Goal: Task Accomplishment & Management: Manage account settings

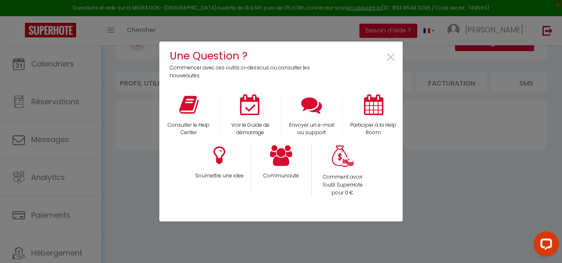
scroll to position [0, 163]
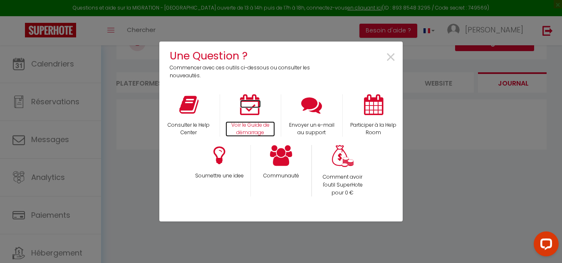
click at [247, 125] on p "Voir le Guide de démarrage" at bounding box center [250, 129] width 50 height 16
click at [78, 110] on div "Une Question ? Commencer avec ces outils ci-dessous ou consulter les nouveautés…" at bounding box center [281, 131] width 562 height 263
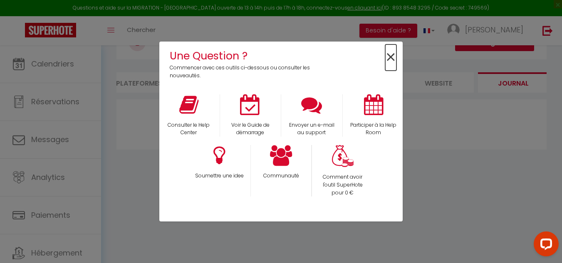
click at [386, 59] on span "×" at bounding box center [390, 58] width 11 height 26
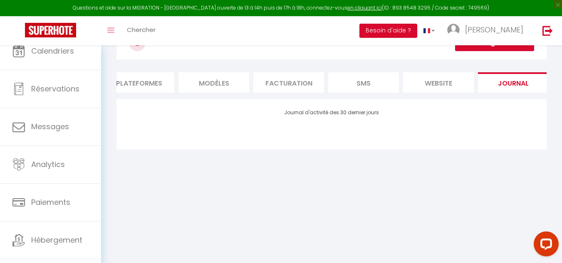
scroll to position [29, 0]
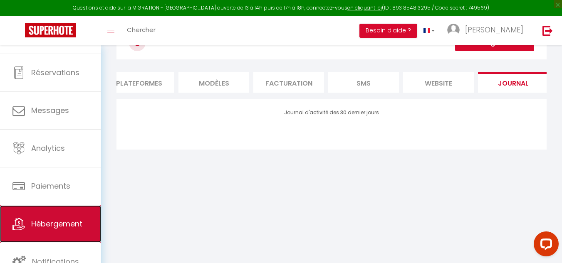
click at [45, 223] on span "Hébergement" at bounding box center [56, 224] width 51 height 10
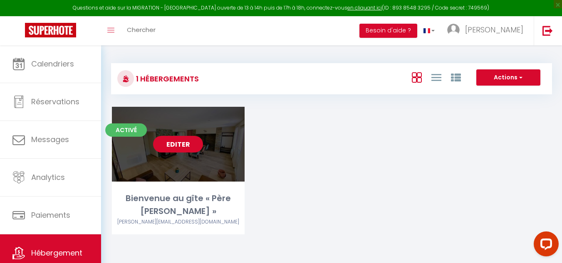
click at [185, 148] on link "Editer" at bounding box center [178, 144] width 50 height 17
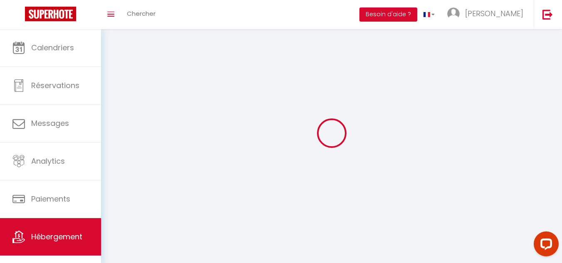
select select
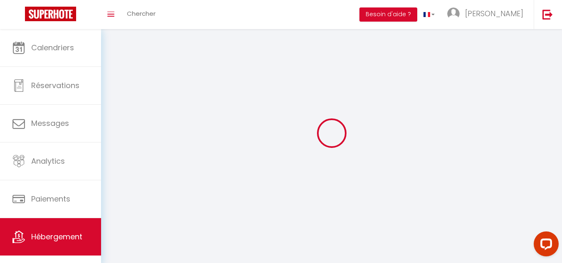
select select
checkbox input "false"
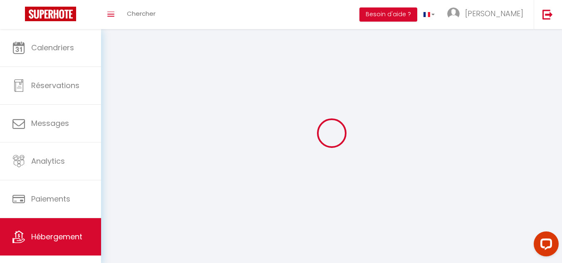
select select "28"
select select
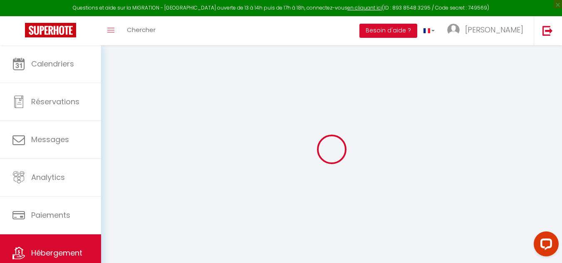
select select
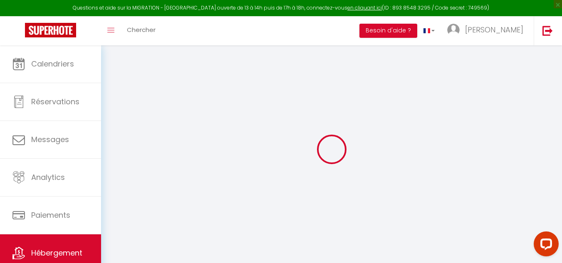
select select
checkbox input "false"
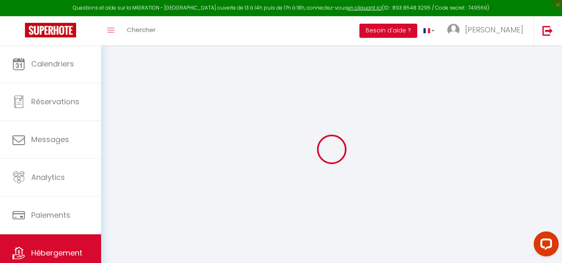
select select
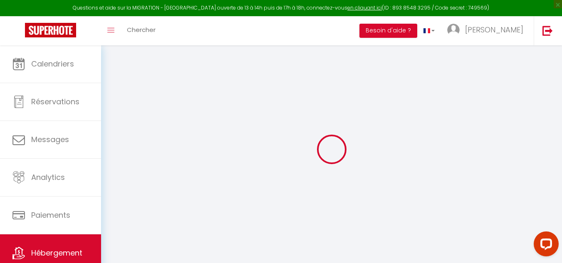
select select
checkbox input "false"
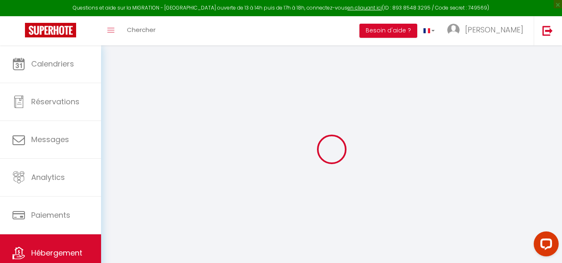
checkbox input "false"
select select
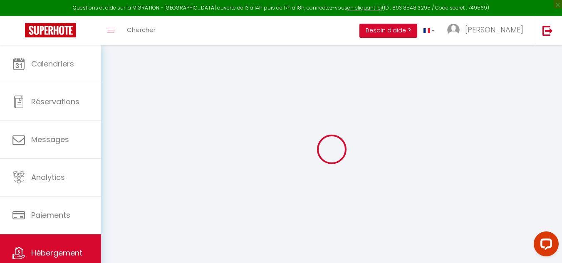
select select
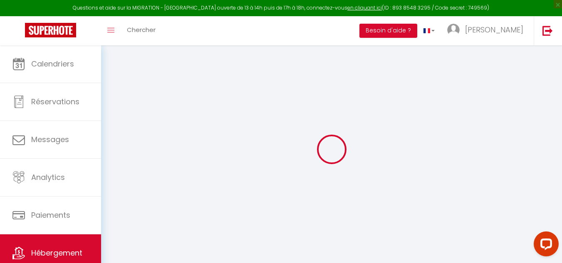
checkbox input "false"
select select
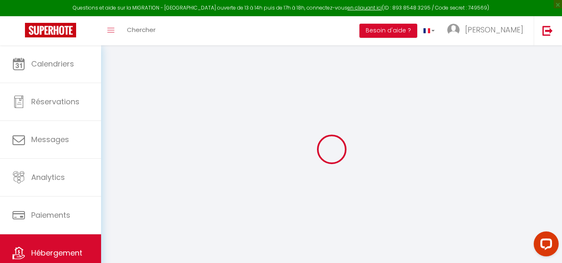
select select
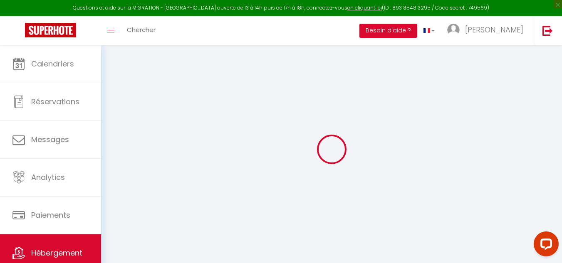
select select
checkbox input "false"
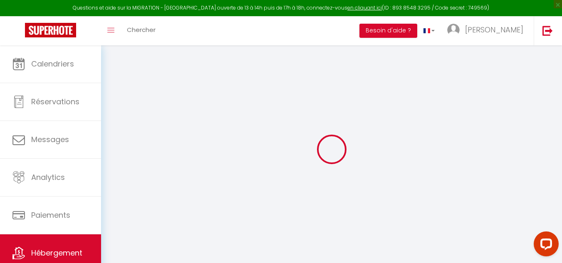
checkbox input "false"
select select
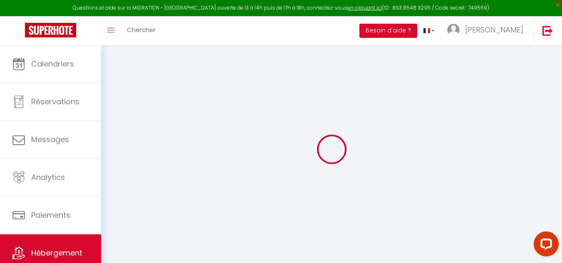
select select
checkbox input "false"
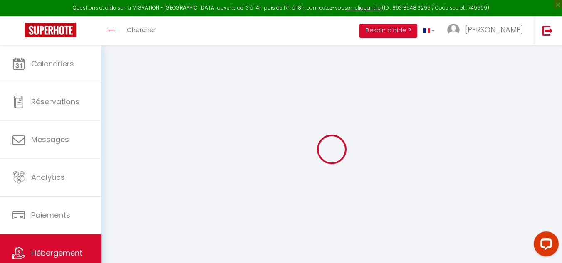
checkbox input "false"
select select
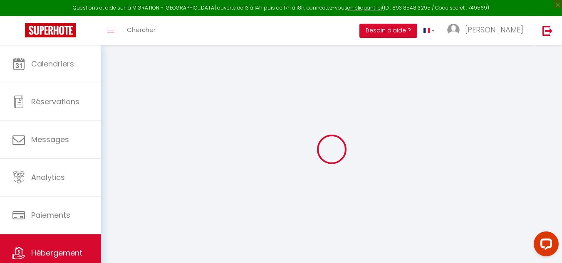
type input "Bienvenue au gîte « Père [PERSON_NAME] »"
select select "houses"
select select "6"
select select "3"
type input "79"
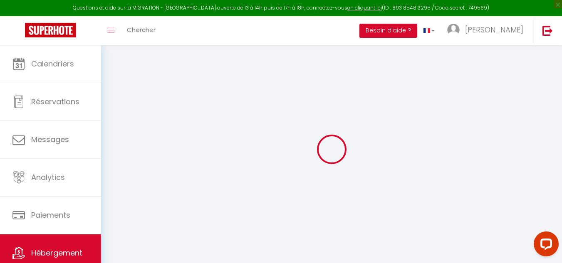
type input "60"
select select
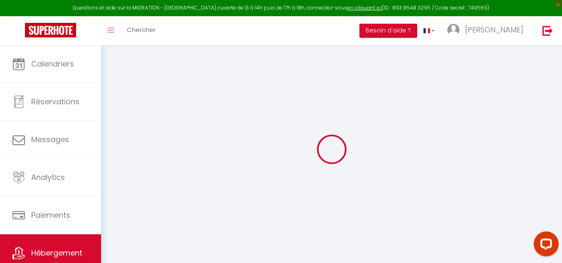
select select
type input "[STREET_ADDRESS]"
type input "76260"
type input "[GEOGRAPHIC_DATA]"
type input "[EMAIL_ADDRESS][DOMAIN_NAME]"
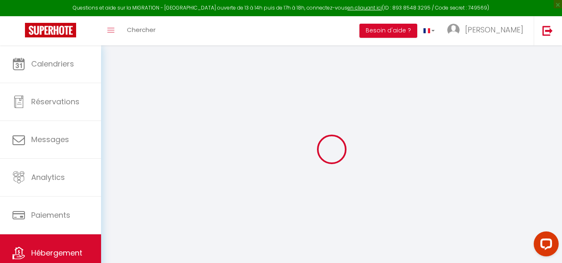
select select
checkbox input "false"
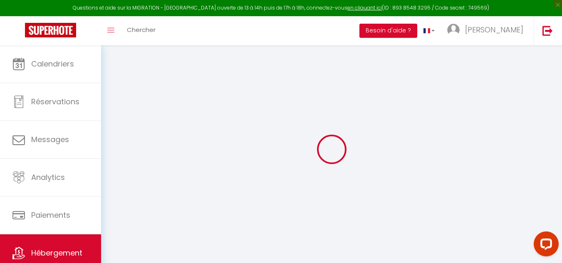
select select
type input "0"
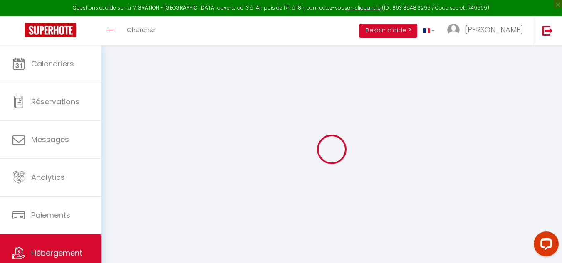
type input "0"
select select
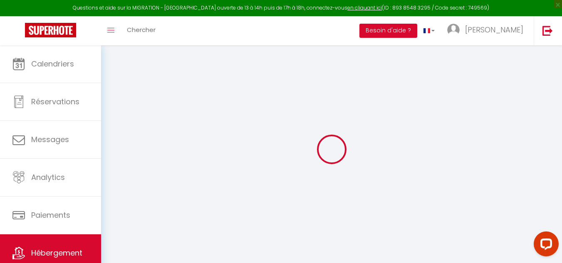
select select
checkbox input "false"
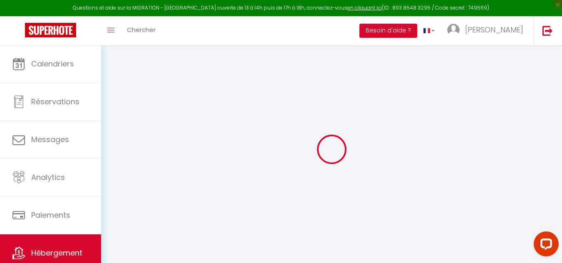
checkbox input "false"
select select
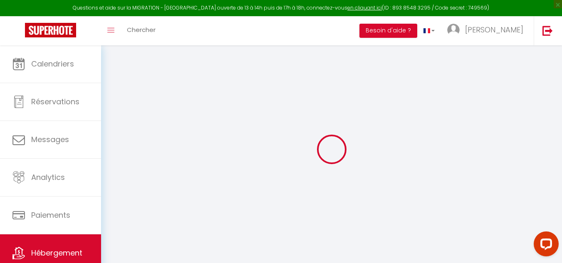
select select
checkbox input "false"
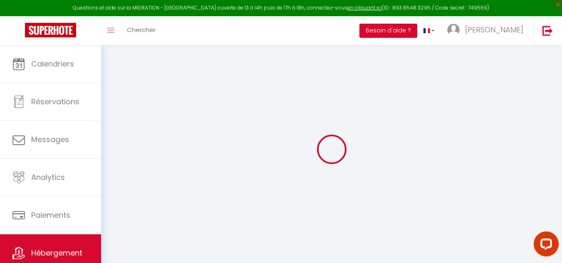
checkbox input "false"
select select
checkbox input "false"
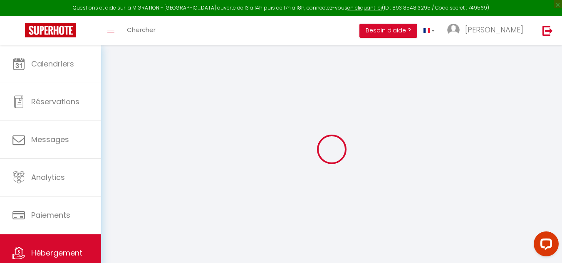
checkbox input "false"
select select "16:00"
select select "23:45"
select select "10:00"
select select "30"
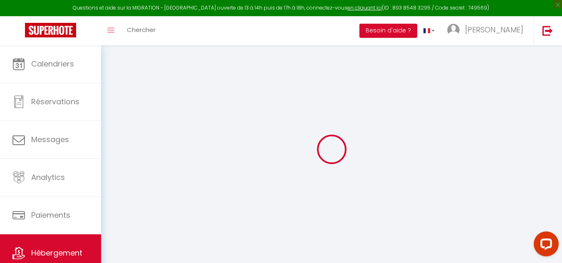
select select "120"
select select
checkbox input "false"
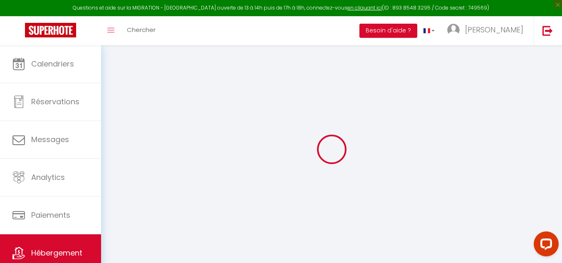
checkbox input "false"
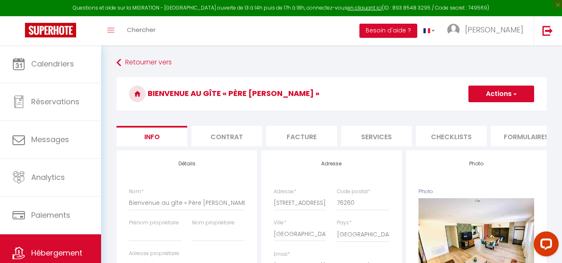
click at [515, 95] on span "button" at bounding box center [514, 94] width 5 height 8
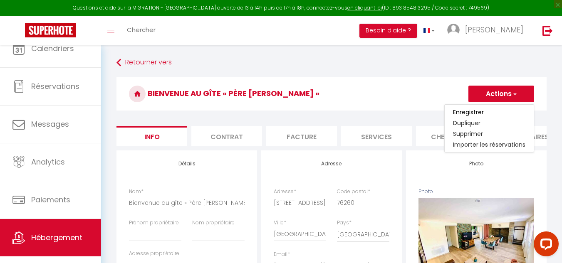
scroll to position [29, 0]
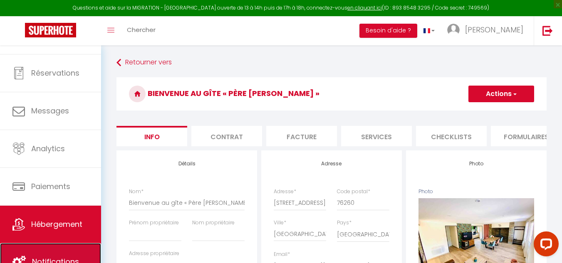
click at [69, 255] on link "Notifications" at bounding box center [50, 261] width 101 height 37
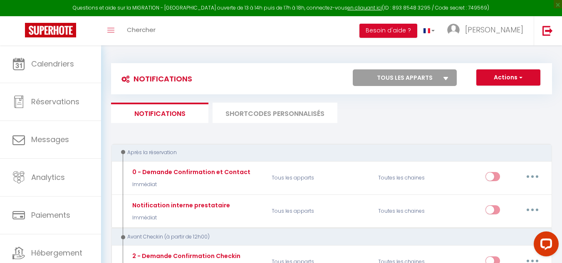
select select
checkbox input "false"
select select
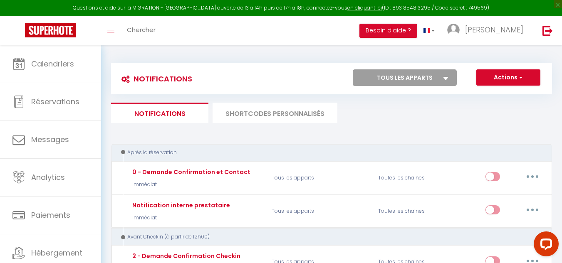
checkbox input "false"
click at [518, 83] on button "Actions" at bounding box center [508, 77] width 64 height 17
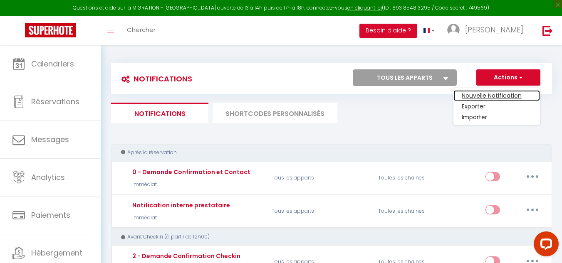
click at [495, 98] on link "Nouvelle Notification" at bounding box center [496, 95] width 87 height 11
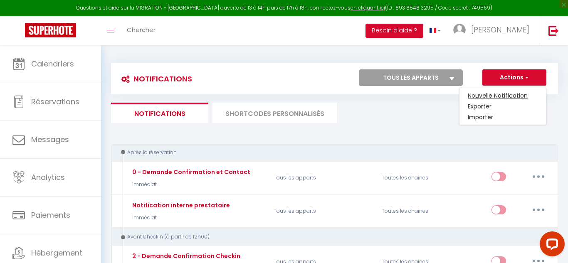
select select "Immédiat"
select select
checkbox input "false"
radio input "true"
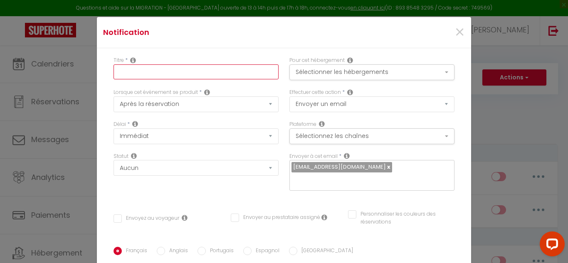
click at [158, 68] on input "text" at bounding box center [196, 71] width 165 height 15
click at [130, 63] on icon at bounding box center [133, 60] width 6 height 7
click at [129, 70] on input "text" at bounding box center [196, 71] width 165 height 15
type input "n"
type input "message merci pour la réservation"
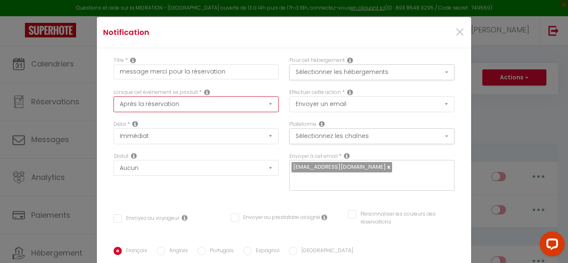
click at [144, 106] on select "Après la réservation Avant Checkin (à partir de 12h00) Après Checkin (à partir …" at bounding box center [196, 104] width 165 height 16
select select "16"
click at [114, 96] on select "Après la réservation Avant Checkin (à partir de 12h00) Après Checkin (à partir …" at bounding box center [196, 104] width 165 height 16
checkbox input "false"
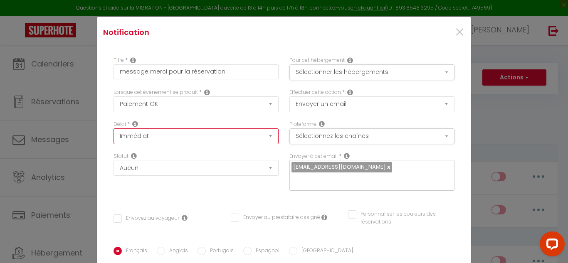
click at [146, 140] on select "Immédiat + 10 Minutes + 1 Heure + 2 Heures + 3 Heures + 4 Heures + 5 Heures + 6…" at bounding box center [196, 137] width 165 height 16
select select "10 Minutes"
click at [114, 129] on select "Immédiat + 10 Minutes + 1 Heure + 2 Heures + 3 Heures + 4 Heures + 5 Heures + 6…" at bounding box center [196, 137] width 165 height 16
checkbox input "false"
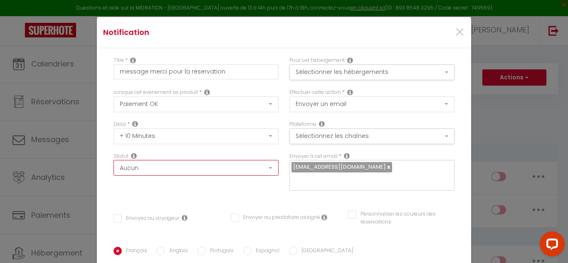
click at [145, 170] on select "Aucun Si la réservation est payée Si réservation non payée Si la caution a été …" at bounding box center [196, 168] width 165 height 16
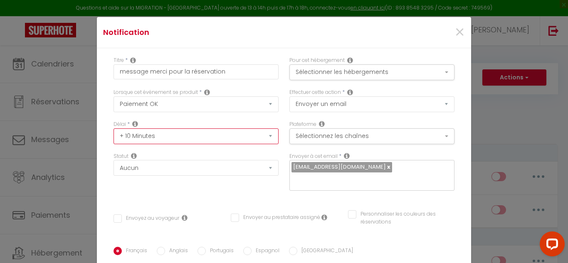
click at [141, 138] on select "Immédiat + 10 Minutes + 1 Heure + 2 Heures + 3 Heures + 4 Heures + 5 Heures + 6…" at bounding box center [196, 137] width 165 height 16
click at [114, 129] on select "Immédiat + 10 Minutes + 1 Heure + 2 Heures + 3 Heures + 4 Heures + 5 Heures + 6…" at bounding box center [196, 137] width 165 height 16
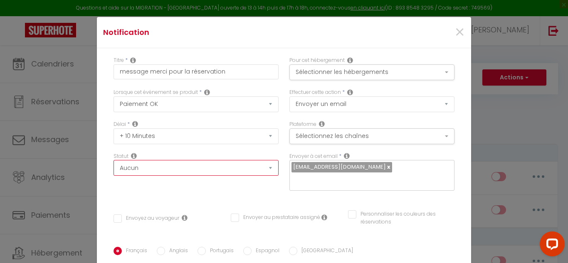
click at [146, 166] on select "Aucun Si la réservation est payée Si réservation non payée Si la caution a été …" at bounding box center [196, 168] width 165 height 16
click at [455, 31] on span "×" at bounding box center [460, 32] width 10 height 25
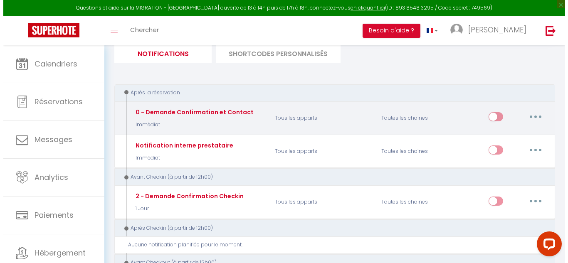
scroll to position [42, 0]
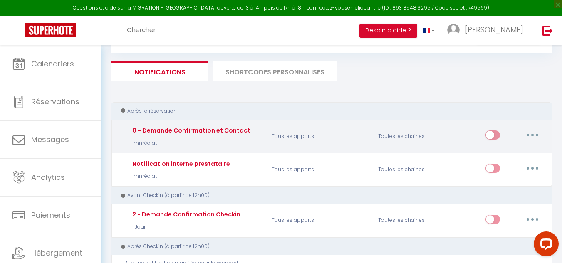
click at [532, 135] on icon "button" at bounding box center [532, 135] width 2 height 2
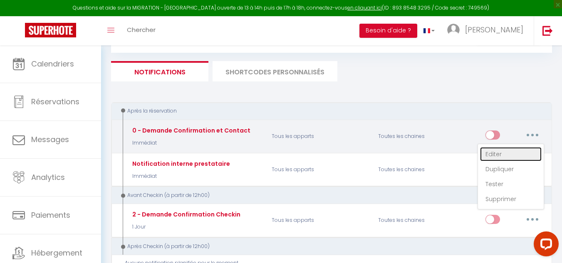
click at [494, 153] on link "Editer" at bounding box center [511, 154] width 62 height 14
type input "0 - Demande Confirmation et Contact"
select select "1"
select select "Immédiat"
select select "if_booking_is_paid"
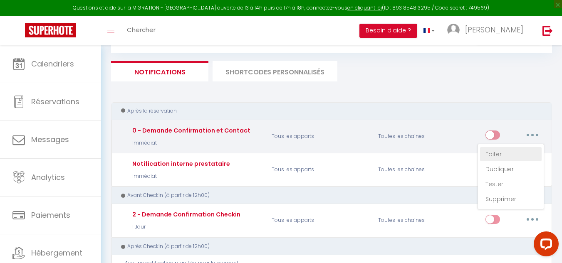
checkbox input "true"
checkbox input "false"
type input "Merci de confirmer votre réservation - [BOOKING:ID] - [GUEST:FIRST_NAME] [GUEST…"
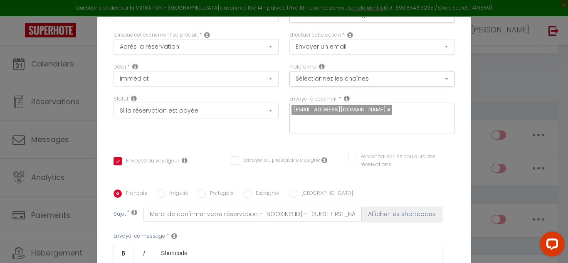
scroll to position [0, 0]
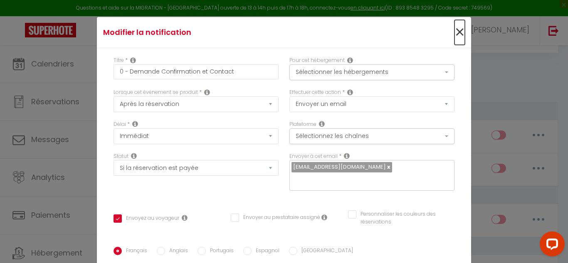
click at [455, 32] on span "×" at bounding box center [460, 32] width 10 height 25
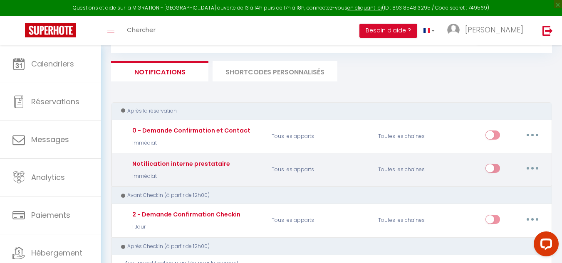
click at [527, 168] on button "button" at bounding box center [532, 168] width 23 height 13
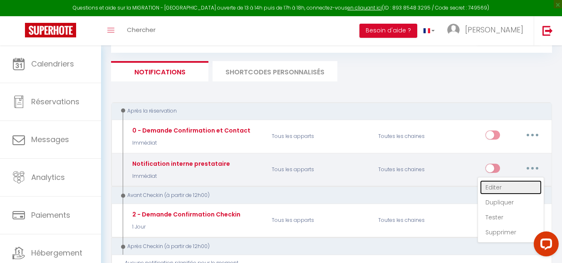
click at [507, 189] on link "Editer" at bounding box center [511, 188] width 62 height 14
type input "Notification interne prestataire"
select select
checkbox input "false"
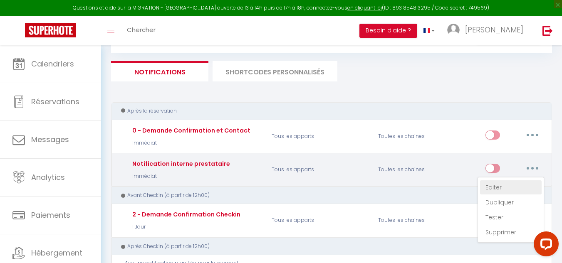
checkbox input "false"
type input "Nouvelle réservation - [RENTAL:NAME] - [GUEST:NAME] - [CHECKING:DD-MM-YYYY] au …"
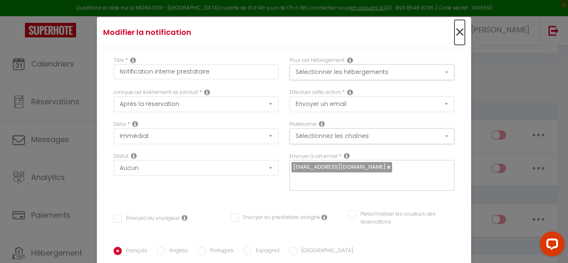
click at [455, 35] on span "×" at bounding box center [460, 32] width 10 height 25
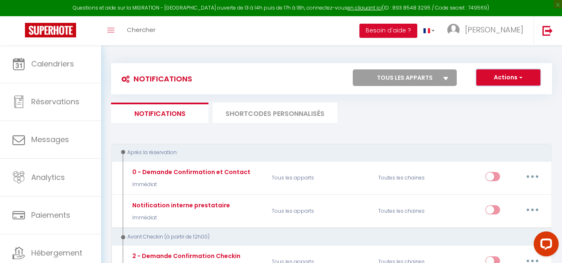
click at [510, 81] on button "Actions" at bounding box center [508, 77] width 64 height 17
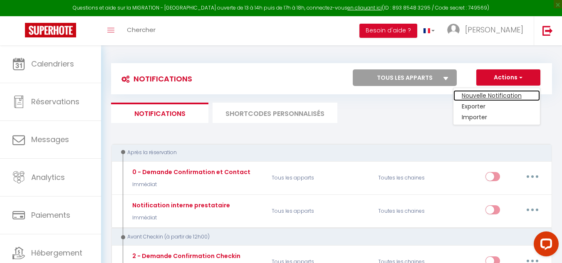
click at [494, 94] on link "Nouvelle Notification" at bounding box center [496, 95] width 87 height 11
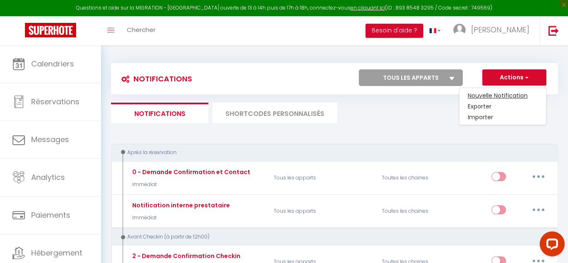
checkbox input "false"
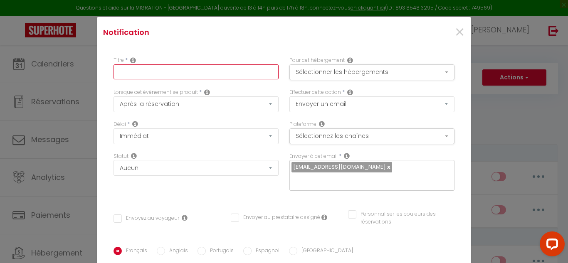
click at [143, 69] on input "text" at bounding box center [196, 71] width 165 height 15
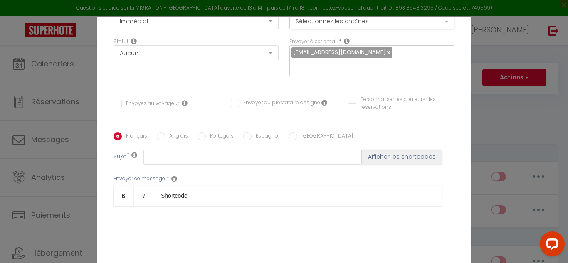
scroll to position [125, 0]
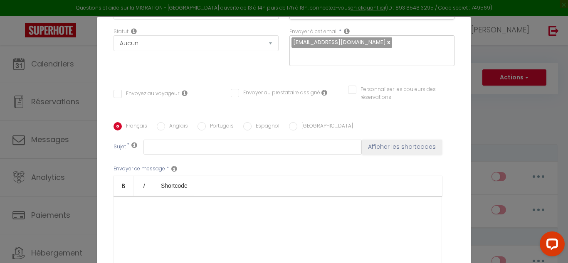
click at [137, 199] on div at bounding box center [278, 237] width 329 height 83
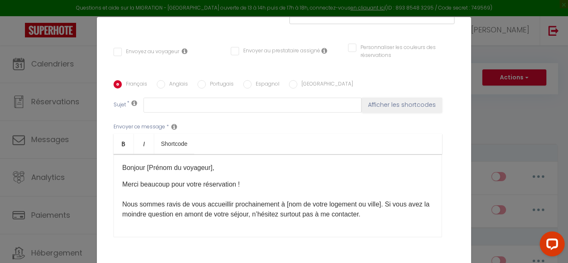
scroll to position [200, 0]
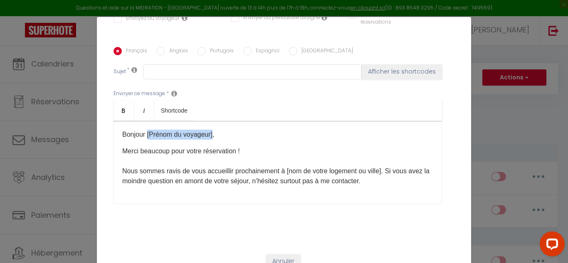
drag, startPoint x: 210, startPoint y: 124, endPoint x: 144, endPoint y: 124, distance: 65.7
click at [144, 130] on p "Bonjour [Prénom du voyageur]," at bounding box center [277, 135] width 311 height 10
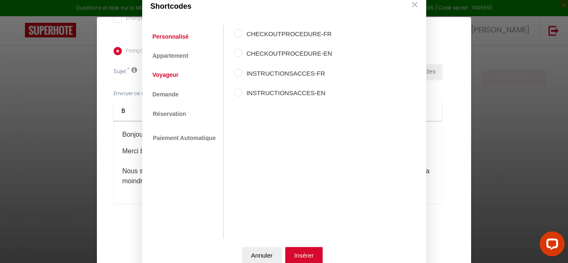
click at [176, 74] on link "Voyageur" at bounding box center [165, 75] width 35 height 15
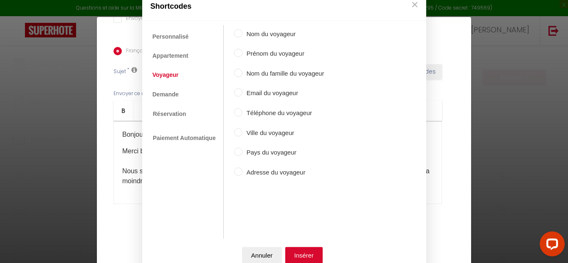
click at [235, 53] on input "Prénom du voyageur" at bounding box center [238, 53] width 8 height 8
radio input "true"
click at [307, 260] on button "Insérer" at bounding box center [304, 255] width 38 height 17
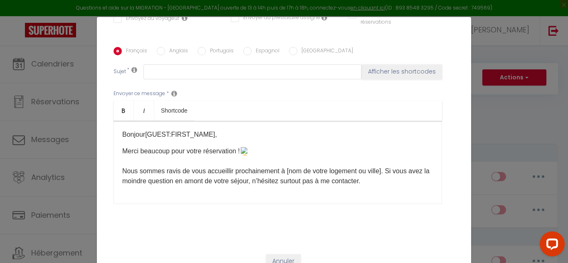
click at [249, 147] on img at bounding box center [245, 151] width 8 height 8
click at [419, 51] on button "×" at bounding box center [415, 48] width 12 height 17
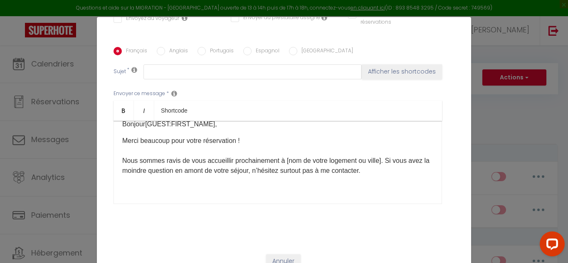
scroll to position [0, 0]
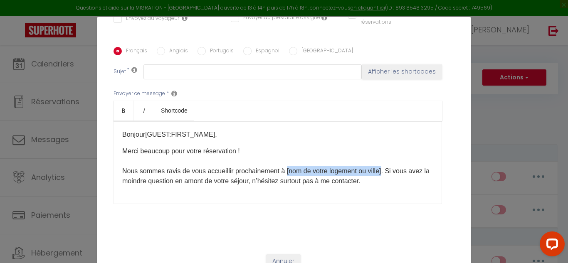
drag, startPoint x: 381, startPoint y: 159, endPoint x: 284, endPoint y: 158, distance: 97.3
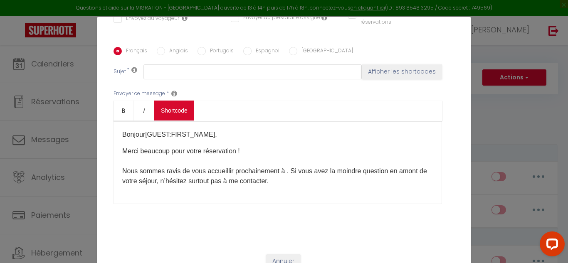
scroll to position [158, 0]
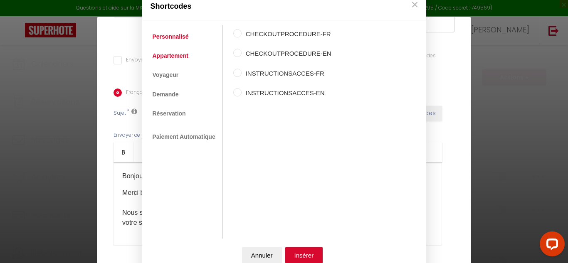
click at [170, 59] on link "Appartement" at bounding box center [170, 55] width 44 height 15
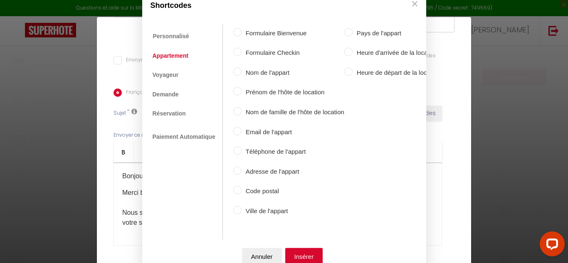
click at [237, 70] on input "Nom de l'appart" at bounding box center [237, 71] width 8 height 8
radio input "true"
click at [300, 254] on button "Insérer" at bounding box center [304, 256] width 38 height 17
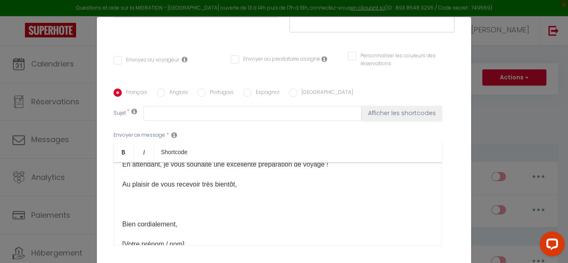
scroll to position [208, 0]
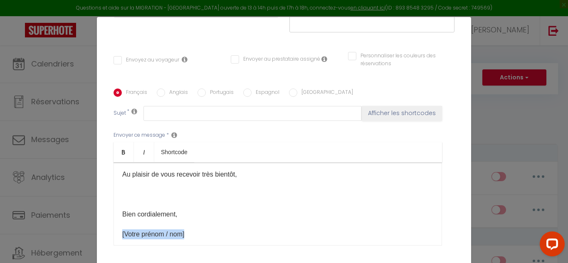
drag, startPoint x: 190, startPoint y: 223, endPoint x: 119, endPoint y: 223, distance: 71.1
click at [119, 223] on div "Bonjour [GUEST:FIRST_NAME] ​ , Merci beaucoup pour votre réservation ! Nous som…" at bounding box center [278, 204] width 329 height 83
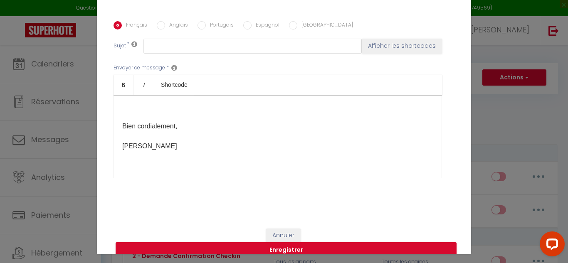
scroll to position [34, 0]
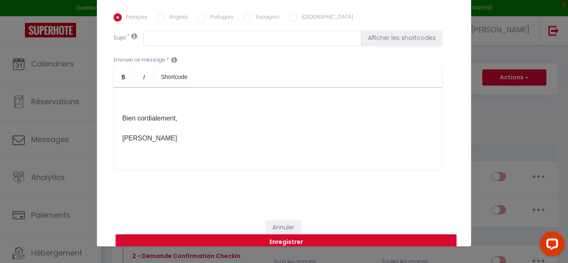
click at [280, 235] on button "Enregistrer" at bounding box center [286, 243] width 341 height 16
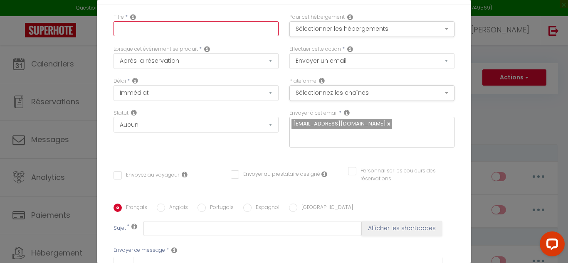
scroll to position [0, 0]
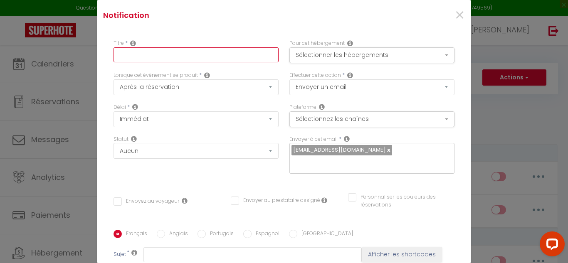
click at [124, 54] on input "text" at bounding box center [196, 54] width 165 height 15
type input "m"
checkbox input "false"
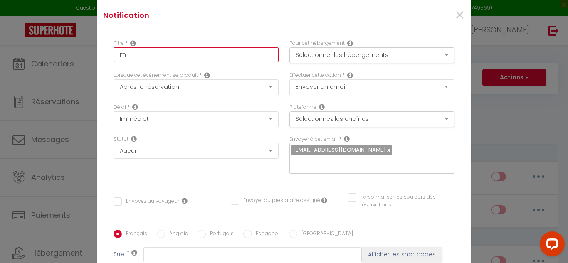
type input "me"
checkbox input "false"
type input "mer"
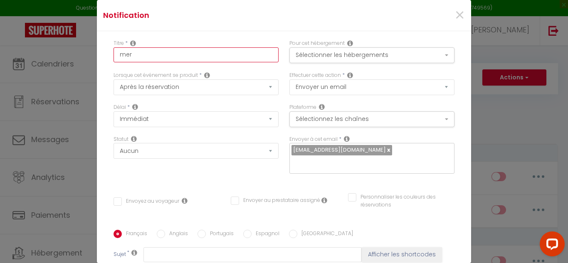
checkbox input "false"
type input "merc"
checkbox input "false"
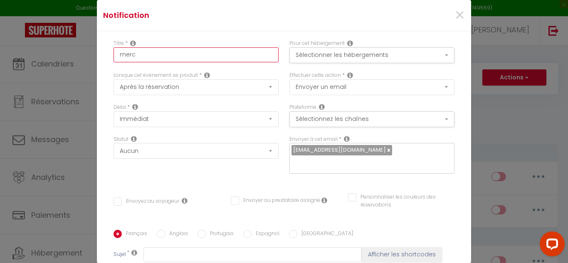
checkbox input "false"
type input "merci"
checkbox input "false"
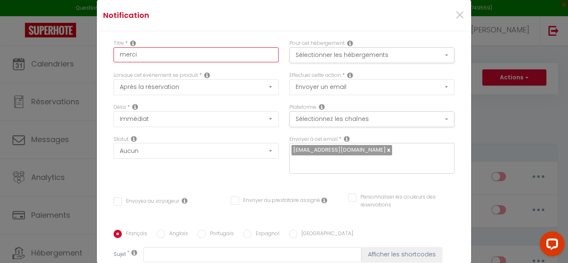
checkbox input "false"
type input "merc"
checkbox input "false"
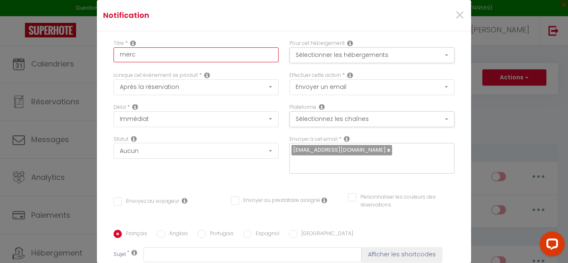
type input "mer"
click at [150, 56] on input "reservation pere" at bounding box center [196, 54] width 165 height 15
click at [173, 56] on input "reservation pour pere" at bounding box center [196, 54] width 165 height 15
click at [121, 54] on input "reservation pour père" at bounding box center [196, 54] width 165 height 15
click at [150, 56] on input "rèservation pour père" at bounding box center [196, 54] width 165 height 15
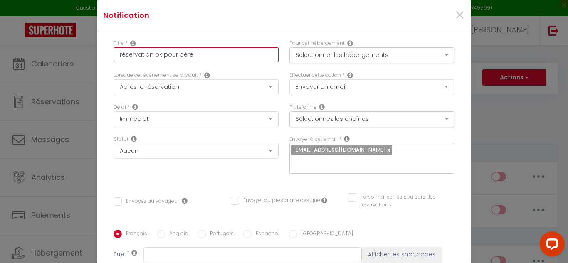
click at [190, 53] on input "rèservation ok pour père" at bounding box center [196, 54] width 165 height 15
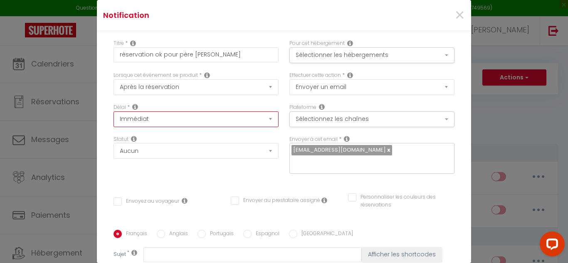
click at [148, 120] on select "Immédiat + 10 Minutes + 1 Heure + 2 Heures + 3 Heures + 4 Heures + 5 Heures + 6…" at bounding box center [196, 119] width 165 height 16
click at [114, 111] on select "Immédiat + 10 Minutes + 1 Heure + 2 Heures + 3 Heures + 4 Heures + 5 Heures + 6…" at bounding box center [196, 119] width 165 height 16
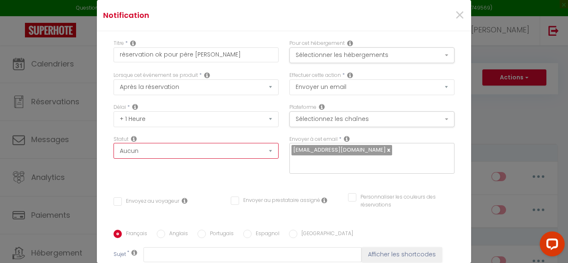
click at [146, 151] on select "Aucun Si la réservation est payée Si réservation non payée Si la caution a été …" at bounding box center [196, 151] width 165 height 16
click at [116, 198] on input "Envoyez au voyageur" at bounding box center [147, 202] width 66 height 8
click at [319, 57] on button "Sélectionner les hébergements" at bounding box center [371, 55] width 165 height 16
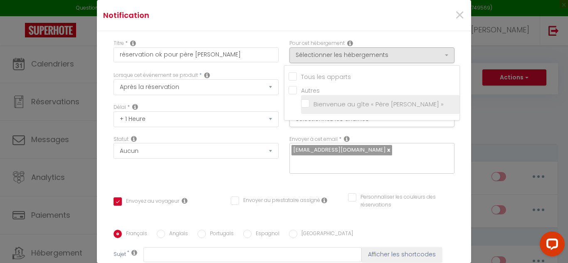
click at [301, 105] on input "Bienvenue au gîte « Père [PERSON_NAME] »" at bounding box center [380, 104] width 158 height 8
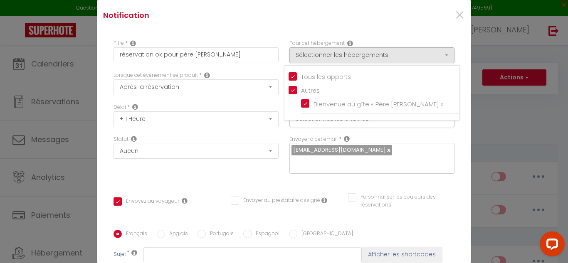
click at [457, 42] on div "Titre * rèservation ok pour père [PERSON_NAME] Pour cet hébergement Sélectionne…" at bounding box center [284, 230] width 374 height 398
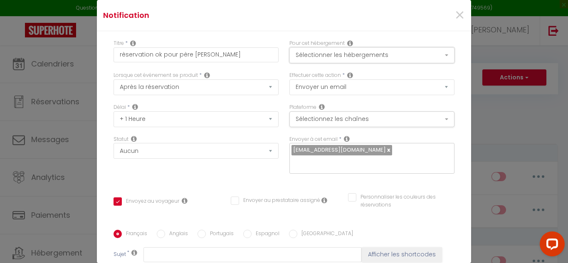
click at [395, 56] on button "Sélectionner les hébergements" at bounding box center [371, 55] width 165 height 16
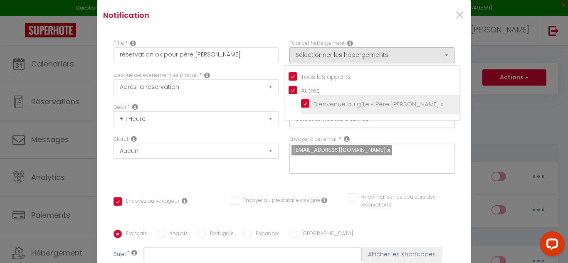
click at [319, 108] on input "Bienvenue au gîte « Père [PERSON_NAME] »" at bounding box center [380, 104] width 158 height 8
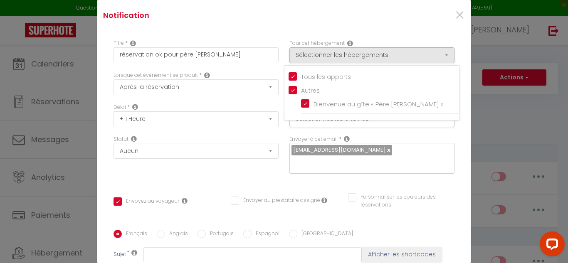
click at [453, 62] on div "Titre * rèservation ok pour père [PERSON_NAME] Pour cet hébergement Sélectionne…" at bounding box center [284, 230] width 374 height 398
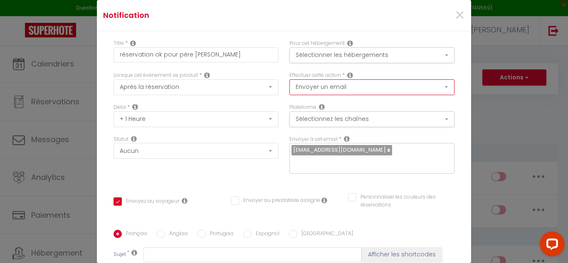
click at [359, 88] on select "Envoyer un email Envoyer un SMS Envoyer une notification push" at bounding box center [371, 87] width 165 height 16
click at [368, 123] on button "Sélectionnez les chaînes" at bounding box center [371, 119] width 165 height 16
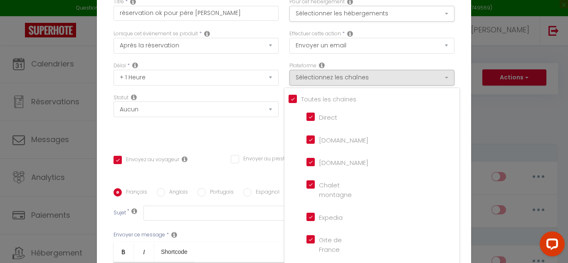
click at [307, 115] on input "Direct" at bounding box center [330, 116] width 47 height 8
click at [307, 186] on montagne "Chalet montagne" at bounding box center [330, 185] width 47 height 8
click at [303, 225] on li "Expedia" at bounding box center [376, 217] width 150 height 19
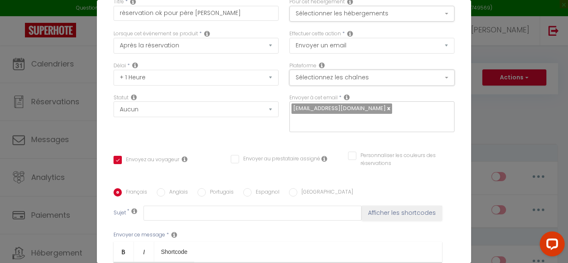
click at [344, 78] on button "Sélectionnez les chaînes" at bounding box center [371, 78] width 165 height 16
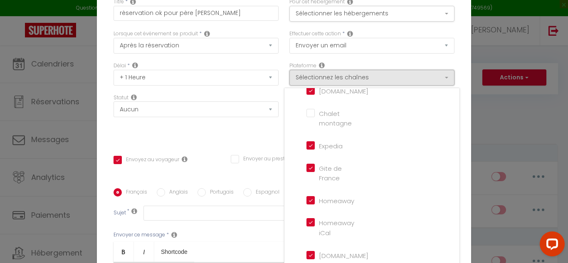
scroll to position [83, 0]
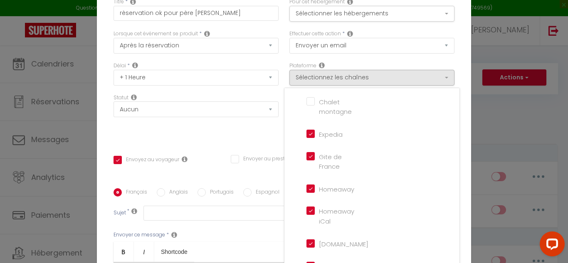
click at [307, 136] on input "Expedia" at bounding box center [330, 133] width 47 height 8
click at [307, 158] on France "Gite de France" at bounding box center [330, 156] width 47 height 8
click at [307, 189] on input "Homeaway" at bounding box center [330, 188] width 47 height 8
click at [307, 214] on iCal "Homeaway iCal" at bounding box center [330, 211] width 47 height 8
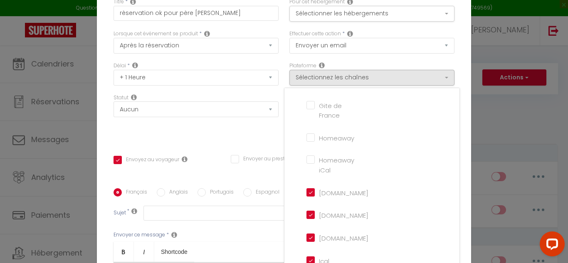
scroll to position [166, 0]
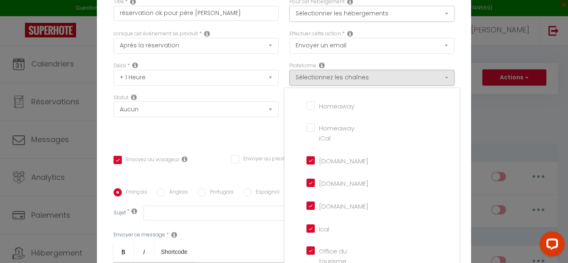
drag, startPoint x: 304, startPoint y: 159, endPoint x: 303, endPoint y: 163, distance: 4.3
click at [307, 160] on input "[DOMAIN_NAME]" at bounding box center [330, 160] width 47 height 8
click at [307, 183] on input "[DOMAIN_NAME]" at bounding box center [330, 182] width 47 height 8
click at [301, 208] on li "[DOMAIN_NAME]" at bounding box center [376, 206] width 150 height 19
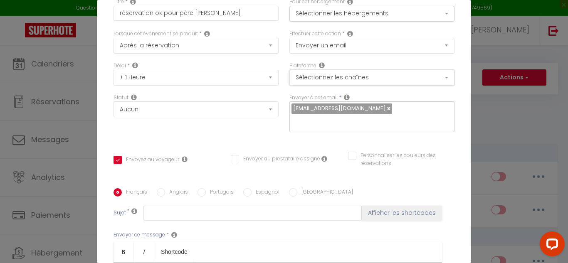
click at [350, 80] on button "Sélectionnez les chaînes" at bounding box center [371, 78] width 165 height 16
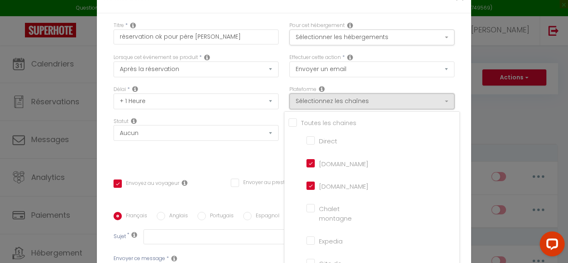
scroll to position [0, 0]
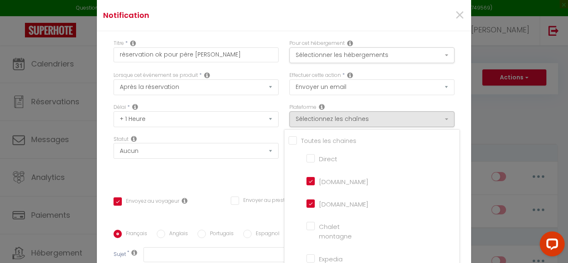
click at [289, 142] on input "Tous les apparts" at bounding box center [374, 140] width 171 height 8
click at [307, 181] on input "[DOMAIN_NAME]" at bounding box center [330, 180] width 47 height 8
click at [307, 206] on input "[DOMAIN_NAME]" at bounding box center [330, 203] width 47 height 8
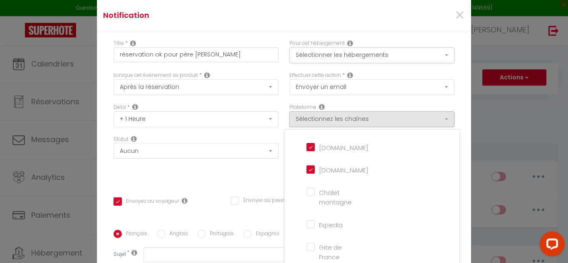
scroll to position [83, 0]
click at [455, 103] on div "Titre * rèservation ok pour père [PERSON_NAME] Pour cet hébergement Sélectionne…" at bounding box center [284, 230] width 374 height 398
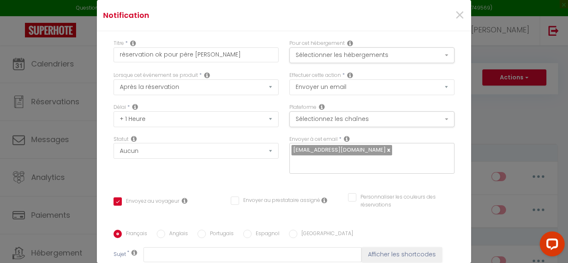
scroll to position [42, 0]
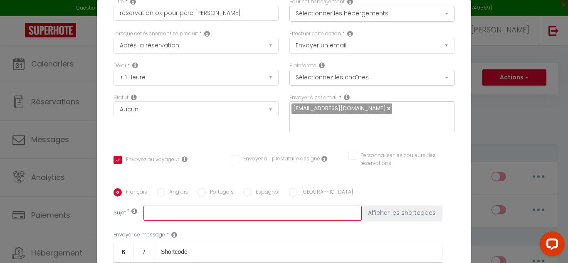
click at [208, 206] on input "text" at bounding box center [252, 213] width 218 height 15
click at [146, 206] on input "merci" at bounding box center [252, 213] width 218 height 15
click at [170, 206] on input "Merci" at bounding box center [252, 213] width 218 height 15
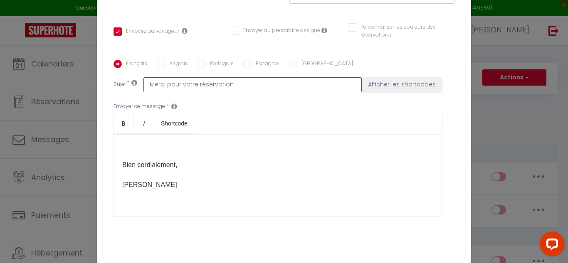
scroll to position [158, 0]
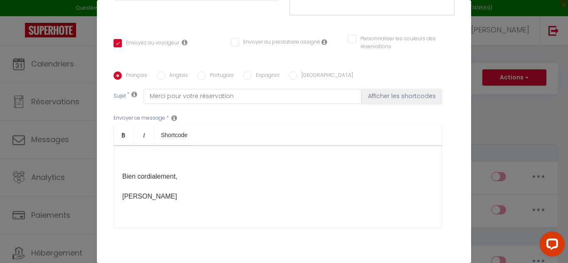
click at [334, 195] on div "Bonjour [GUEST:FIRST_NAME] ​ , Merci beaucoup pour votre réservation ! Nous som…" at bounding box center [278, 187] width 329 height 83
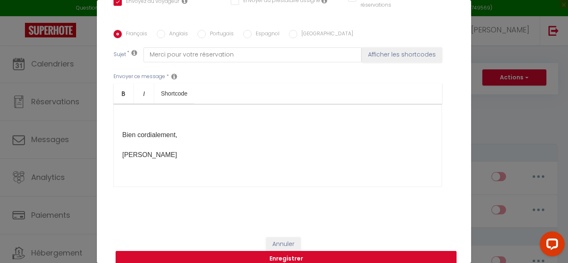
click at [278, 251] on button "Enregistrer" at bounding box center [286, 259] width 341 height 16
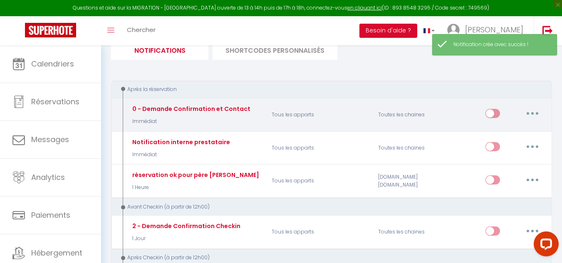
scroll to position [83, 0]
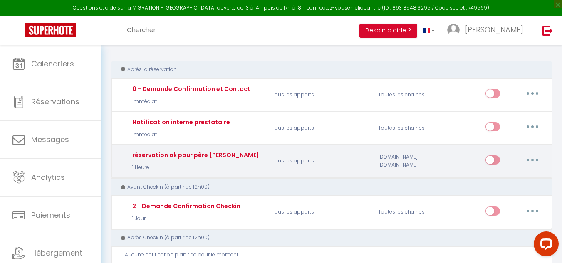
click at [498, 160] on input "checkbox" at bounding box center [492, 162] width 15 height 12
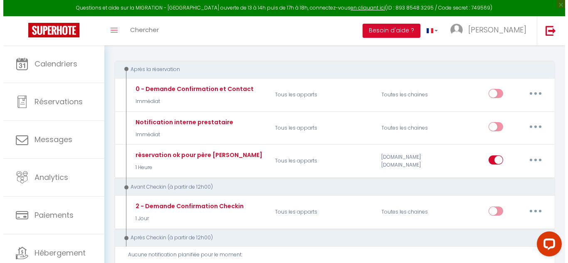
scroll to position [0, 0]
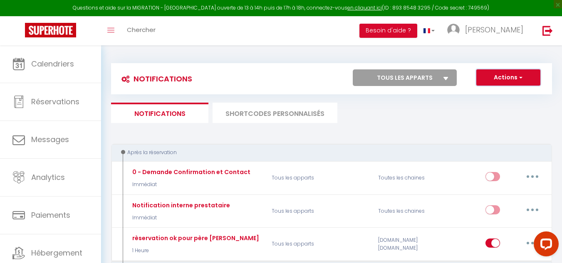
click at [503, 78] on button "Actions" at bounding box center [508, 77] width 64 height 17
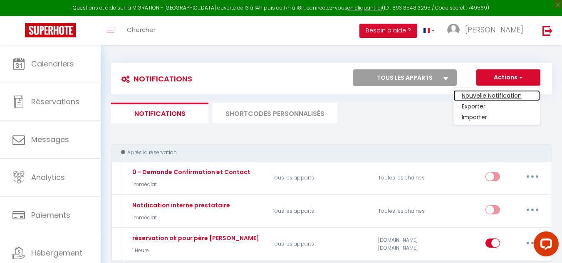
click at [478, 96] on link "Nouvelle Notification" at bounding box center [496, 95] width 87 height 11
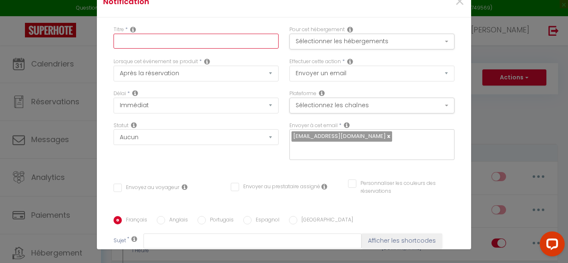
click at [183, 41] on input "text" at bounding box center [196, 41] width 165 height 15
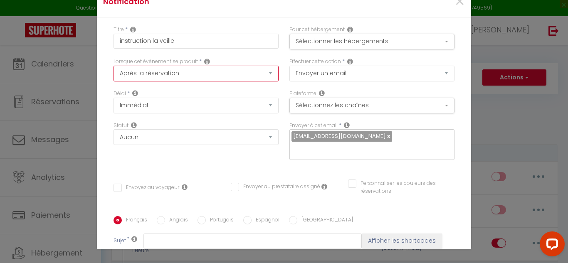
click at [162, 75] on select "Après la réservation Avant Checkin (à partir de 12h00) Après Checkin (à partir …" at bounding box center [196, 74] width 165 height 16
click at [114, 66] on select "Après la réservation Avant Checkin (à partir de 12h00) Après Checkin (à partir …" at bounding box center [196, 74] width 165 height 16
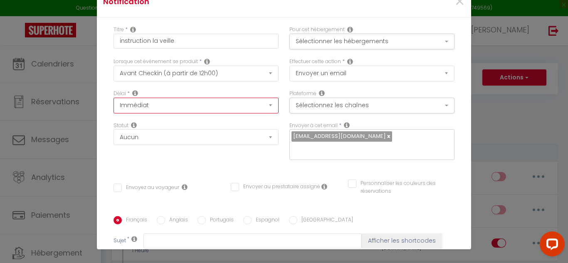
click at [187, 112] on select "Immédiat - 10 Minutes - 1 Heure - 2 Heures - 3 Heures - 4 Heures - 5 Heures - 6…" at bounding box center [196, 106] width 165 height 16
click at [114, 98] on select "Immédiat - 10 Minutes - 1 Heure - 2 Heures - 3 Heures - 4 Heures - 5 Heures - 6…" at bounding box center [196, 106] width 165 height 16
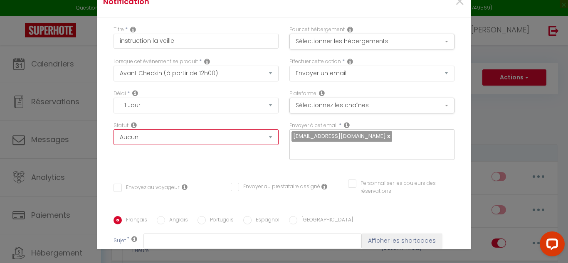
click at [141, 136] on select "Aucun Si la réservation est payée Si réservation non payée Si la caution a été …" at bounding box center [196, 137] width 165 height 16
click at [114, 129] on select "Aucun Si la réservation est payée Si réservation non payée Si la caution a été …" at bounding box center [196, 137] width 165 height 16
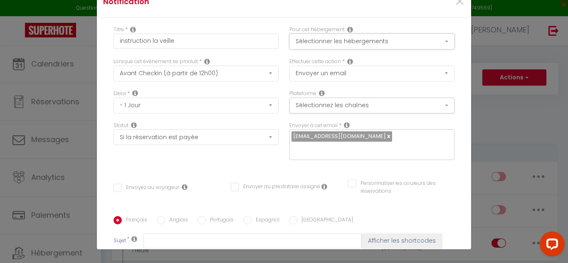
click at [398, 43] on button "Sélectionner les hébergements" at bounding box center [371, 42] width 165 height 16
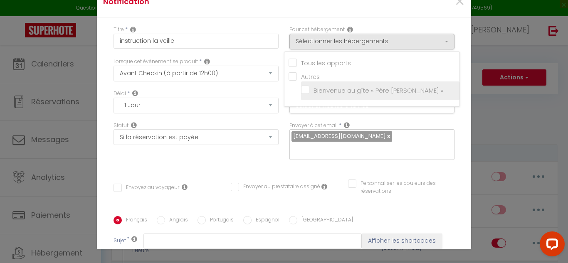
click at [357, 87] on input "Bienvenue au gîte « Père [PERSON_NAME] »" at bounding box center [380, 91] width 158 height 8
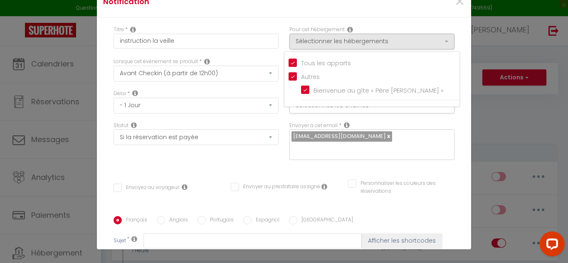
click at [458, 40] on div "Titre * instruction la veille Pour cet hébergement Sélectionner les hébergement…" at bounding box center [284, 216] width 374 height 398
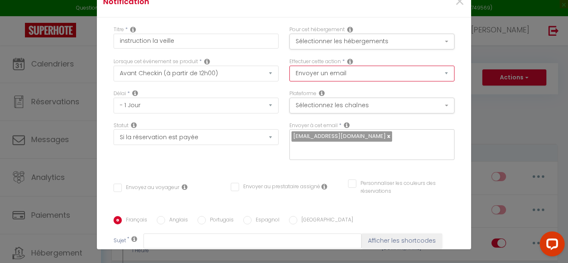
click at [393, 72] on select "Envoyer un email Envoyer un SMS Envoyer une notification push" at bounding box center [371, 74] width 165 height 16
click at [450, 52] on div "Pour cet hébergement Sélectionner les hébergements Tous les apparts Autres Bien…" at bounding box center [372, 42] width 176 height 32
click at [393, 103] on button "Sélectionnez les chaînes" at bounding box center [371, 106] width 165 height 16
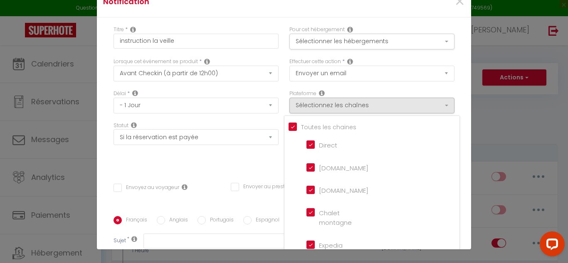
click at [306, 128] on input "Tous les apparts" at bounding box center [374, 126] width 171 height 8
click at [307, 167] on input "[DOMAIN_NAME]" at bounding box center [330, 167] width 47 height 8
click at [307, 191] on input "[DOMAIN_NAME]" at bounding box center [330, 190] width 47 height 8
click at [458, 99] on div "Titre * instruction la veille Pour cet hébergement Sélectionner les hébergement…" at bounding box center [284, 216] width 374 height 398
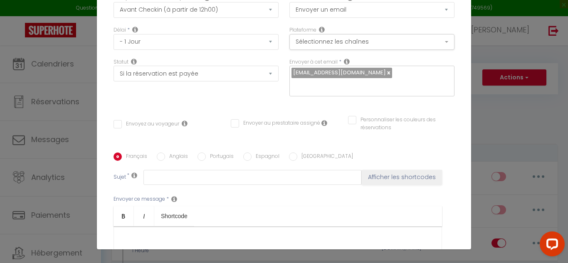
scroll to position [73, 0]
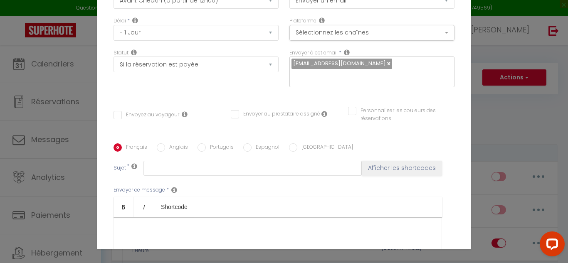
click at [115, 111] on input "Envoyez au voyageur" at bounding box center [147, 115] width 66 height 8
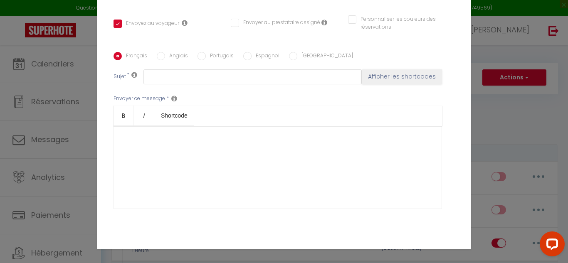
scroll to position [167, 0]
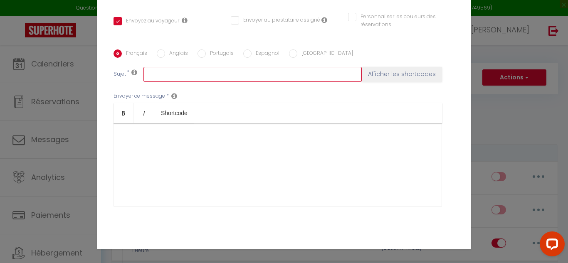
click at [181, 67] on input "text" at bounding box center [252, 74] width 218 height 15
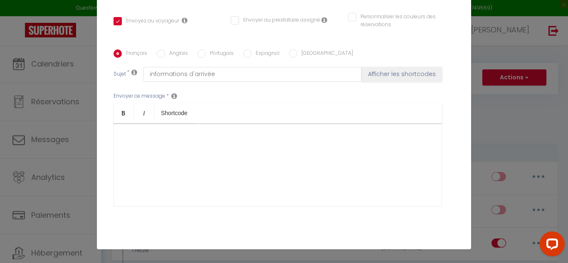
click at [152, 130] on div at bounding box center [278, 165] width 329 height 83
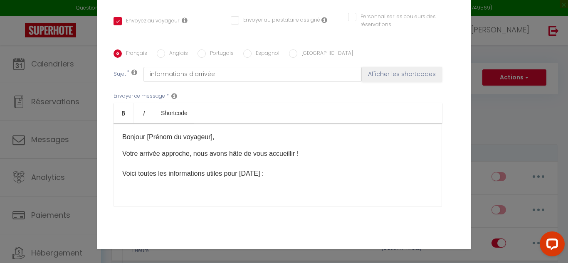
click at [211, 132] on p "Bonjour [Prénom du voyageur]," at bounding box center [277, 137] width 311 height 10
drag, startPoint x: 210, startPoint y: 125, endPoint x: 144, endPoint y: 128, distance: 65.4
click at [144, 132] on p "Bonjour [Prénom du voyageur]," at bounding box center [277, 137] width 311 height 10
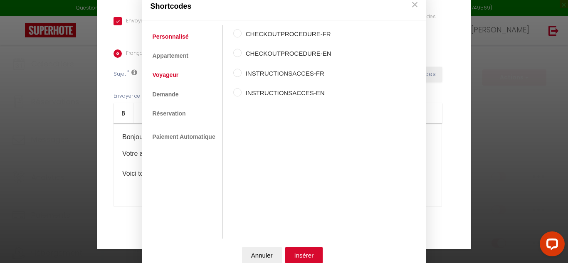
click at [170, 77] on link "Voyageur" at bounding box center [165, 75] width 35 height 15
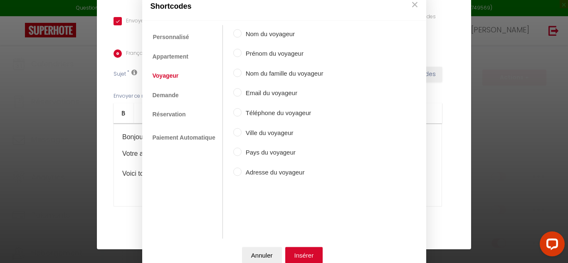
click at [268, 53] on label "Prénom du voyageur" at bounding box center [283, 54] width 82 height 10
click at [242, 53] on input "Prénom du voyageur" at bounding box center [237, 53] width 8 height 8
click at [300, 256] on button "Insérer" at bounding box center [304, 255] width 38 height 17
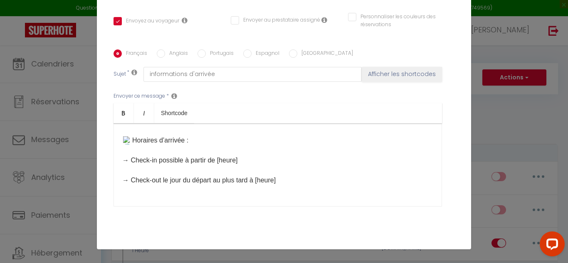
scroll to position [125, 0]
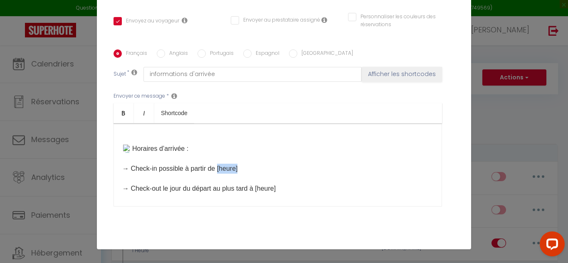
drag, startPoint x: 240, startPoint y: 157, endPoint x: 215, endPoint y: 157, distance: 24.5
drag, startPoint x: 279, startPoint y: 177, endPoint x: 256, endPoint y: 180, distance: 22.6
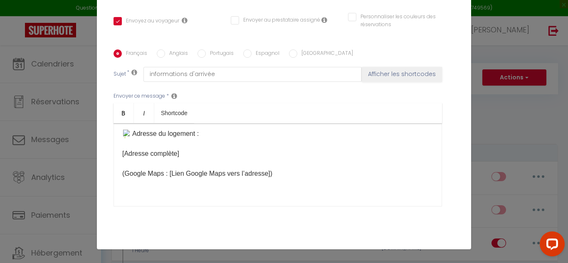
scroll to position [208, 0]
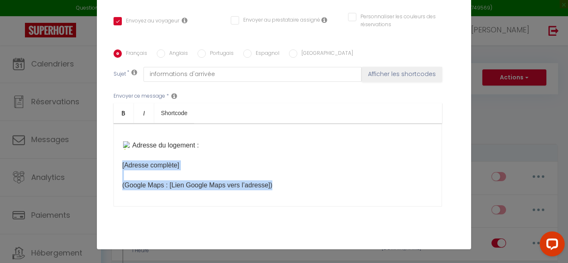
drag, startPoint x: 270, startPoint y: 174, endPoint x: 114, endPoint y: 154, distance: 156.8
click at [114, 154] on div "Bonjour [GUEST:FIRST_NAME] ​ , Votre arrivée approche, nous avons hâte de vous …" at bounding box center [278, 165] width 329 height 83
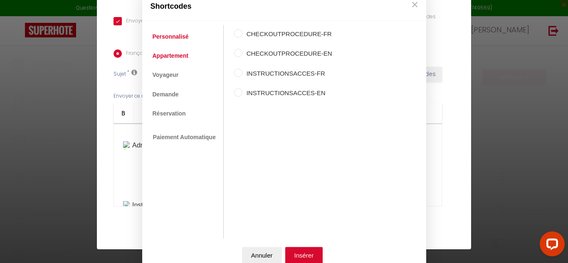
click at [171, 55] on link "Appartement" at bounding box center [170, 55] width 44 height 15
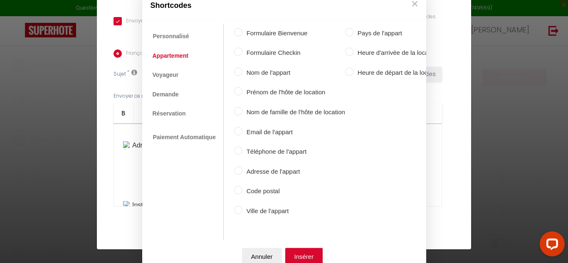
click at [237, 168] on input "Adresse de l'appart" at bounding box center [238, 170] width 8 height 8
click at [303, 256] on button "Insérer" at bounding box center [304, 256] width 38 height 17
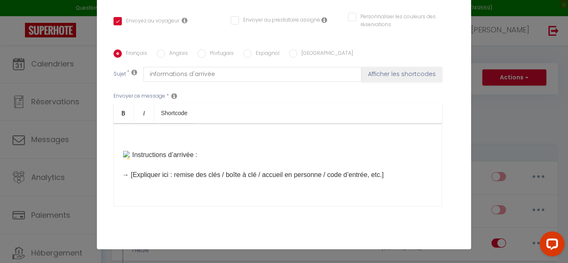
scroll to position [250, 0]
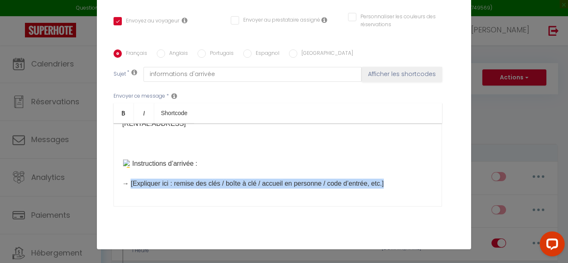
drag, startPoint x: 400, startPoint y: 173, endPoint x: 128, endPoint y: 171, distance: 272.4
click at [128, 171] on p "Votre arrivée approche, nous avons hâte de vous accueillir ! Voici toutes les i…" at bounding box center [277, 223] width 311 height 649
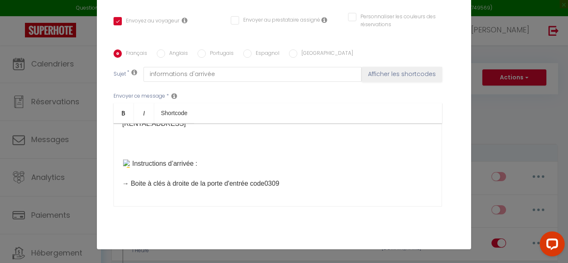
click at [265, 173] on p "Votre arrivée approche, nous avons hâte de vous accueillir ! Voici toutes les i…" at bounding box center [277, 223] width 311 height 649
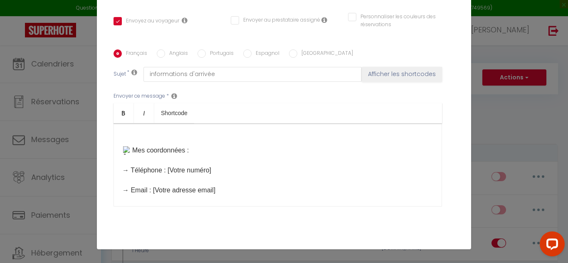
scroll to position [333, 0]
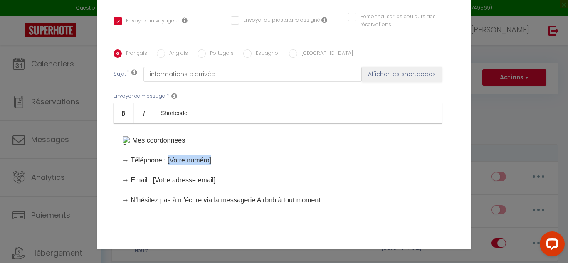
drag, startPoint x: 213, startPoint y: 148, endPoint x: 166, endPoint y: 152, distance: 46.4
click at [166, 152] on p "Votre arrivée approche, nous avons hâte de vous accueillir ! Voici toutes les i…" at bounding box center [277, 140] width 311 height 649
drag, startPoint x: 149, startPoint y: 168, endPoint x: 218, endPoint y: 171, distance: 69.5
click at [218, 171] on p "Votre arrivée approche, nous avons hâte de vous accueillir ! Voici toutes les i…" at bounding box center [277, 140] width 311 height 649
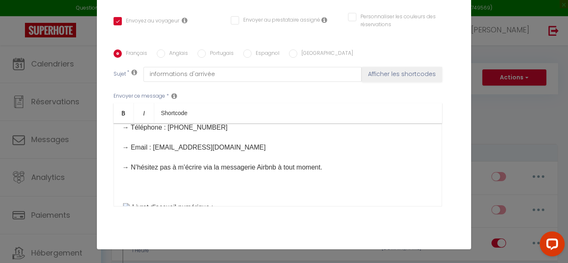
scroll to position [374, 0]
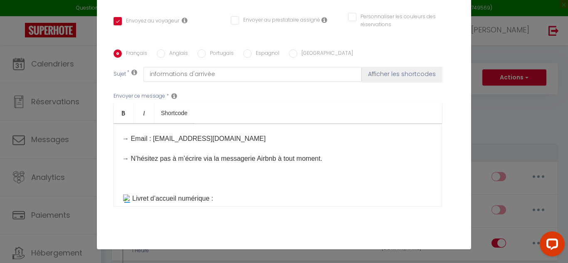
click at [255, 147] on p "Votre arrivée approche, nous avons hâte de vous accueillir ! Voici toutes les i…" at bounding box center [277, 99] width 311 height 649
drag, startPoint x: 256, startPoint y: 148, endPoint x: 275, endPoint y: 147, distance: 18.3
click at [275, 147] on p "Votre arrivée approche, nous avons hâte de vous accueillir ! Voici toutes les i…" at bounding box center [277, 99] width 311 height 649
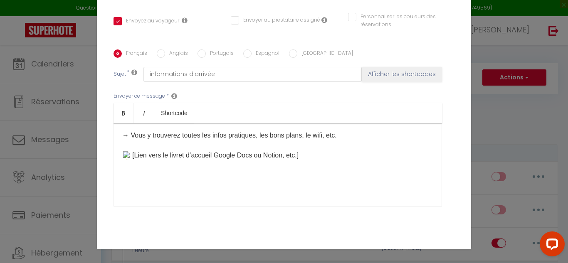
scroll to position [416, 0]
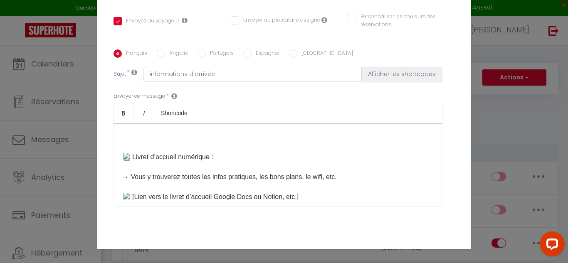
drag, startPoint x: 305, startPoint y: 183, endPoint x: 112, endPoint y: 142, distance: 197.4
click at [114, 142] on div "Bonjour [GUEST:FIRST_NAME] ​ , Votre arrivée approche, nous avons hâte de vous …" at bounding box center [278, 165] width 329 height 83
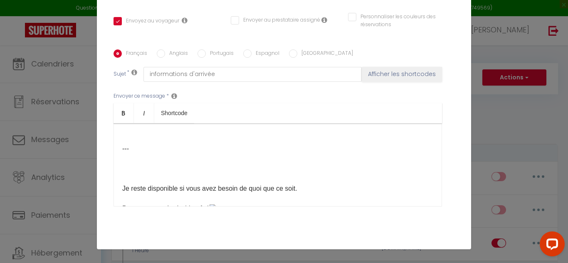
scroll to position [479, 0]
drag, startPoint x: 161, startPoint y: 144, endPoint x: 112, endPoint y: 141, distance: 48.8
click at [114, 141] on div "Bonjour [GUEST:FIRST_NAME] ​ , Votre arrivée approche, nous avons hâte de vous …" at bounding box center [278, 165] width 329 height 83
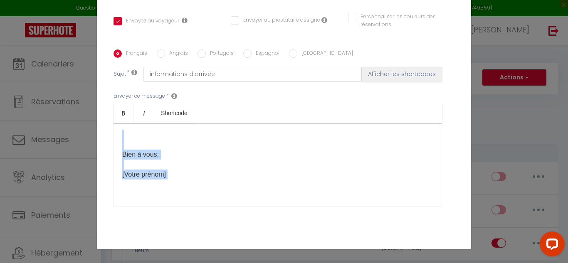
drag, startPoint x: 182, startPoint y: 168, endPoint x: 117, endPoint y: 134, distance: 73.7
click at [117, 134] on div "Bonjour [GUEST:FIRST_NAME] ​ , Votre arrivée approche, nous avons hâte de vous …" at bounding box center [278, 165] width 329 height 83
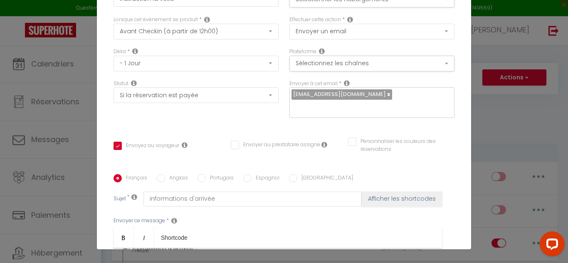
scroll to position [0, 0]
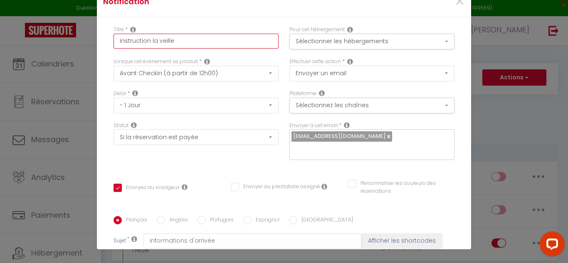
click at [179, 42] on input "instruction la veille" at bounding box center [196, 41] width 165 height 15
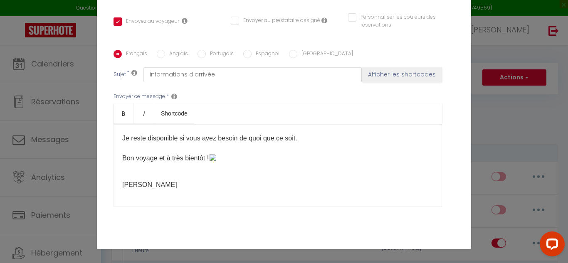
scroll to position [200, 0]
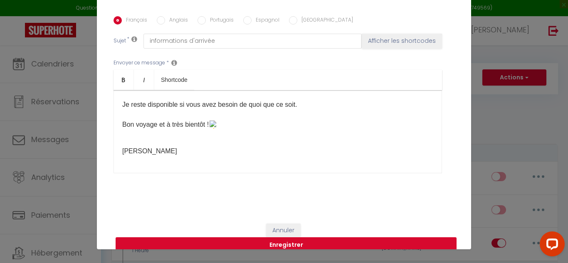
click at [286, 238] on button "Enregistrer" at bounding box center [286, 246] width 341 height 16
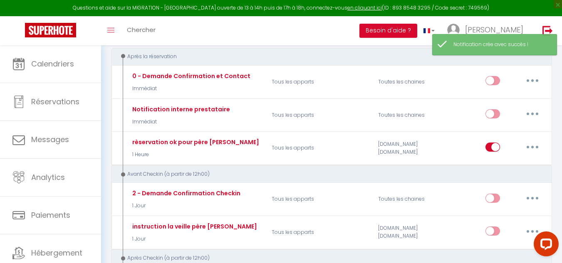
scroll to position [125, 0]
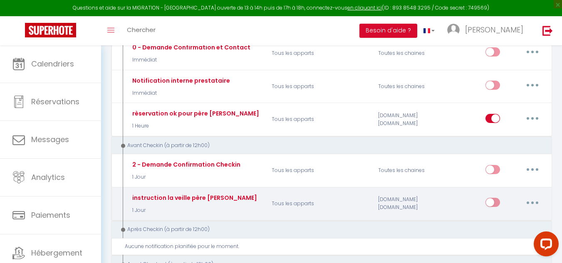
click at [497, 202] on input "checkbox" at bounding box center [492, 204] width 15 height 12
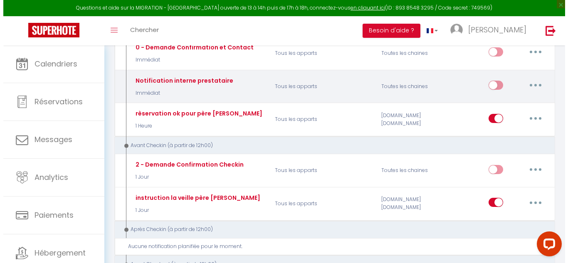
scroll to position [0, 0]
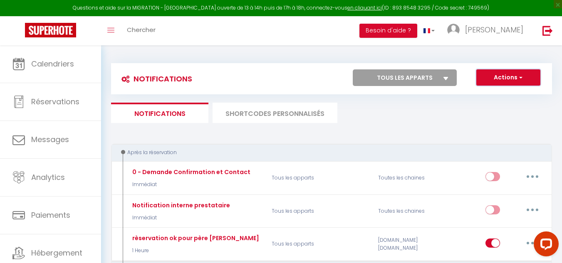
click at [492, 81] on button "Actions" at bounding box center [508, 77] width 64 height 17
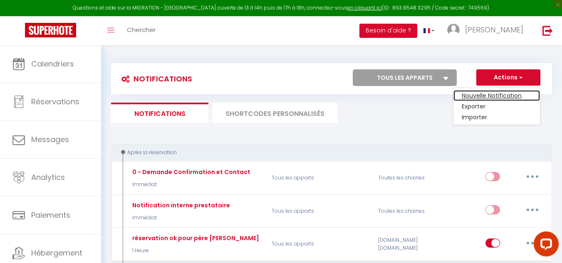
click at [492, 96] on link "Nouvelle Notification" at bounding box center [496, 95] width 87 height 11
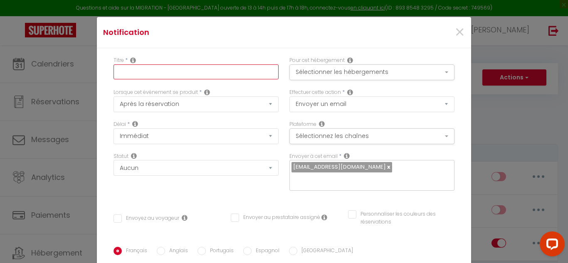
click at [151, 68] on input "text" at bounding box center [196, 71] width 165 height 15
click at [123, 72] on input "12 h après" at bounding box center [196, 71] width 165 height 15
click at [160, 69] on input "12h après" at bounding box center [196, 71] width 165 height 15
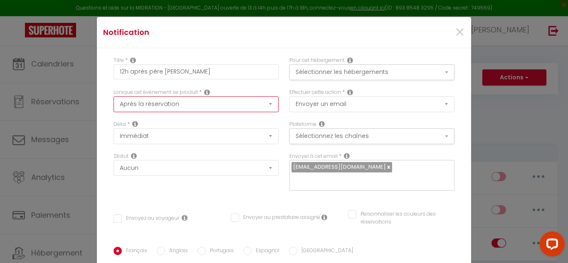
click at [164, 107] on select "Après la réservation Avant Checkin (à partir de 12h00) Après Checkin (à partir …" at bounding box center [196, 104] width 165 height 16
click at [114, 96] on select "Après la réservation Avant Checkin (à partir de 12h00) Après Checkin (à partir …" at bounding box center [196, 104] width 165 height 16
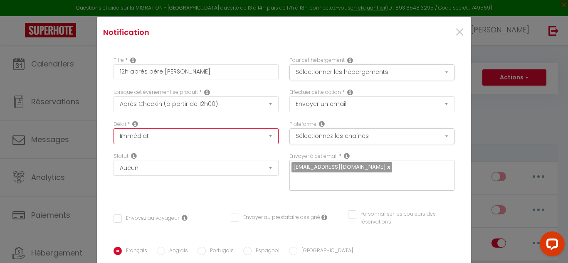
click at [143, 137] on select "Immédiat + 10 Minutes + 1 Heure + 2 Heures + 3 Heures + 4 Heures + 5 Heures + 6…" at bounding box center [196, 137] width 165 height 16
click at [114, 129] on select "Immédiat + 10 Minutes + 1 Heure + 2 Heures + 3 Heures + 4 Heures + 5 Heures + 6…" at bounding box center [196, 137] width 165 height 16
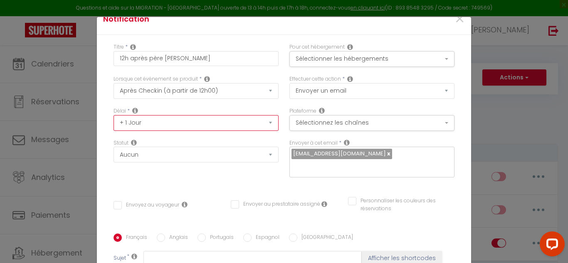
scroll to position [42, 0]
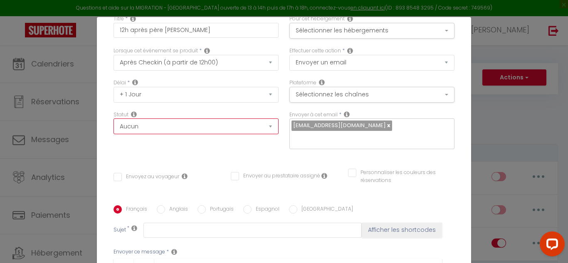
click at [134, 131] on select "Aucun Si la réservation est payée Si réservation non payée Si la caution a été …" at bounding box center [196, 127] width 165 height 16
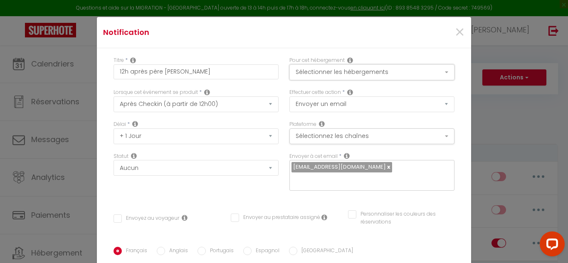
click at [316, 76] on button "Sélectionner les hébergements" at bounding box center [371, 72] width 165 height 16
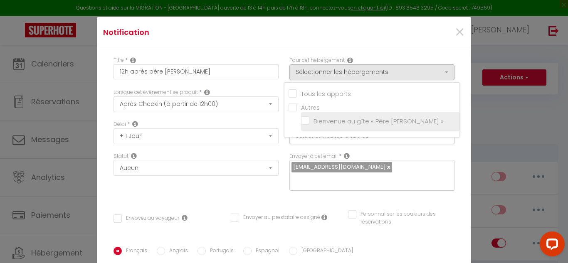
click at [302, 121] on input "Bienvenue au gîte « Père [PERSON_NAME] »" at bounding box center [380, 121] width 158 height 8
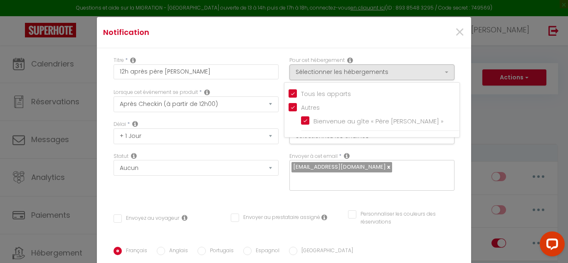
click at [453, 76] on div "Titre * 12h après père [PERSON_NAME] Pour cet hébergement Sélectionner les hébe…" at bounding box center [284, 247] width 374 height 398
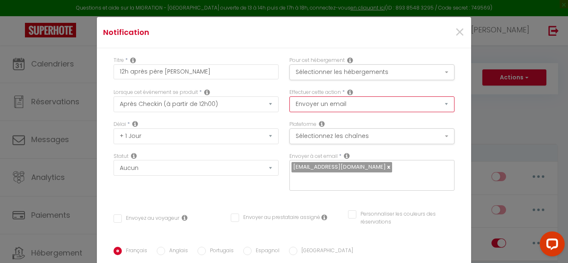
click at [339, 106] on select "Envoyer un email Envoyer un SMS Envoyer une notification push" at bounding box center [371, 104] width 165 height 16
click at [367, 137] on button "Sélectionnez les chaînes" at bounding box center [371, 137] width 165 height 16
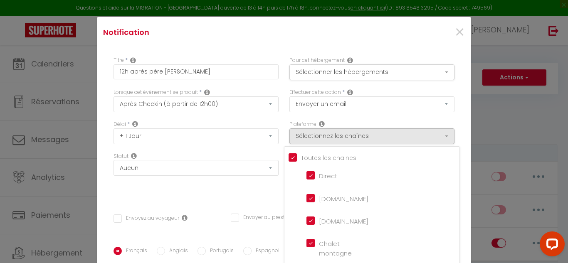
click at [289, 156] on input "Tous les apparts" at bounding box center [374, 157] width 171 height 8
click at [308, 199] on input "[DOMAIN_NAME]" at bounding box center [330, 197] width 47 height 8
click at [308, 222] on input "[DOMAIN_NAME]" at bounding box center [330, 220] width 47 height 8
click at [458, 104] on div "Titre * 12h après père [PERSON_NAME] Pour cet hébergement Sélectionner les hébe…" at bounding box center [284, 247] width 374 height 398
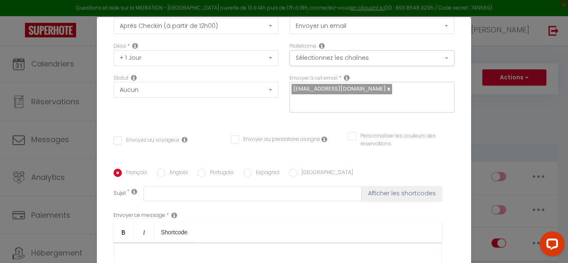
scroll to position [83, 0]
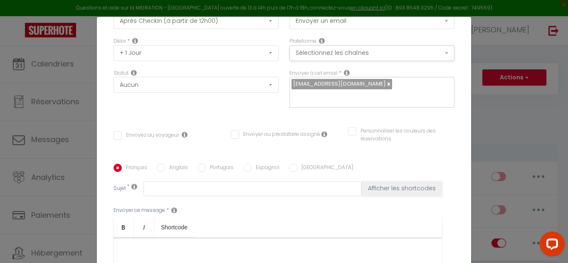
click at [114, 131] on input "Envoyez au voyageur" at bounding box center [147, 135] width 66 height 8
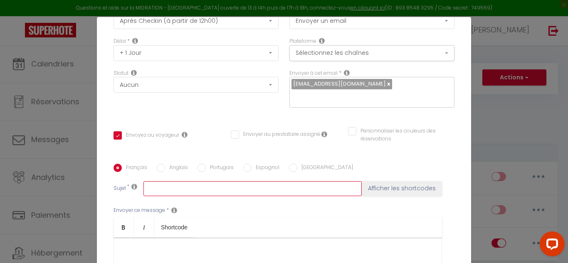
click at [156, 181] on input "text" at bounding box center [252, 188] width 218 height 15
click at [184, 181] on input "bien installés?" at bounding box center [252, 188] width 218 height 15
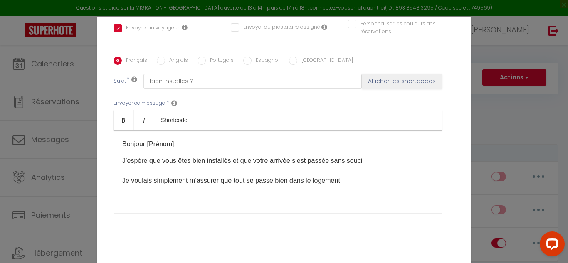
scroll to position [200, 0]
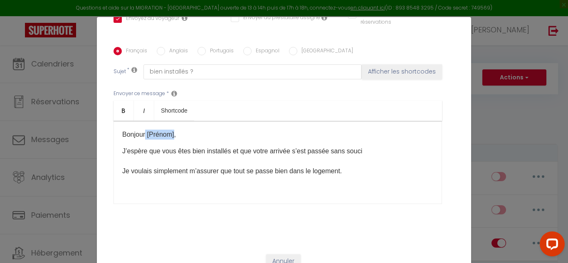
drag, startPoint x: 171, startPoint y: 123, endPoint x: 143, endPoint y: 126, distance: 27.6
click at [143, 130] on p "Bonjour [Prénom]," at bounding box center [277, 135] width 311 height 10
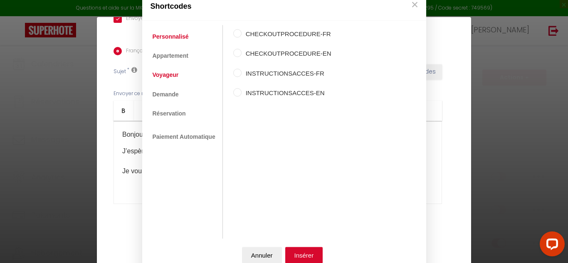
click at [163, 77] on link "Voyageur" at bounding box center [165, 75] width 35 height 15
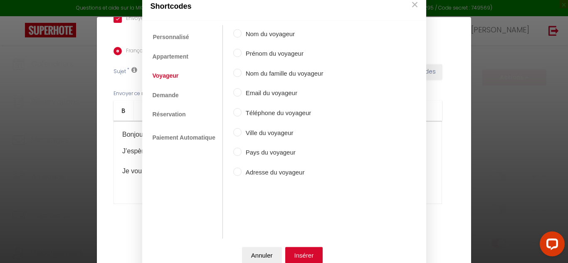
click at [252, 52] on label "Prénom du voyageur" at bounding box center [283, 54] width 82 height 10
click at [242, 52] on input "Prénom du voyageur" at bounding box center [237, 53] width 8 height 8
click at [307, 256] on button "Insérer" at bounding box center [304, 255] width 38 height 17
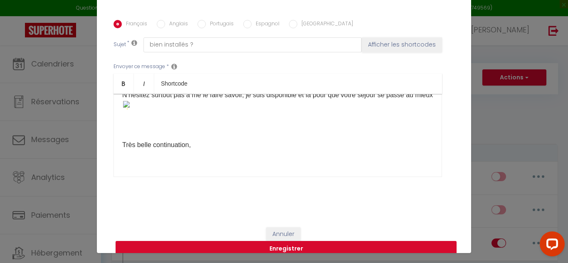
scroll to position [34, 0]
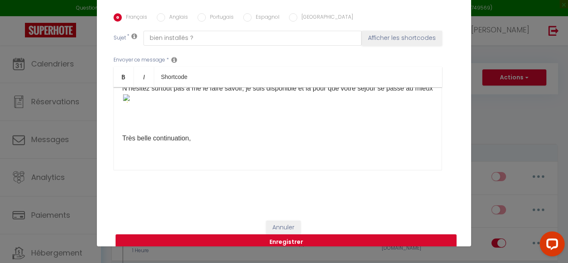
click at [158, 139] on div "Bonjour [GUEST:FIRST_NAME] ​ , J’espère que vous êtes bien installés et que vot…" at bounding box center [278, 128] width 329 height 83
click at [285, 235] on button "Enregistrer" at bounding box center [286, 243] width 341 height 16
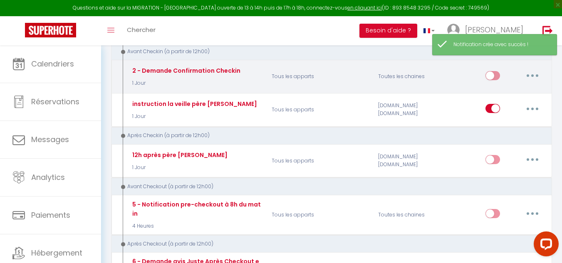
scroll to position [250, 0]
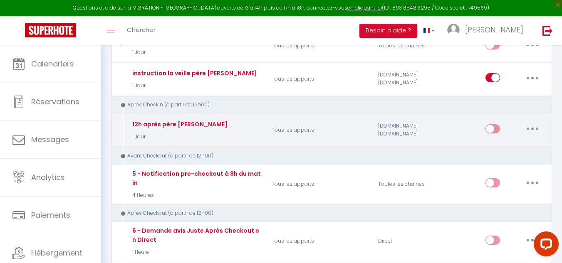
click at [500, 128] on input "checkbox" at bounding box center [492, 130] width 15 height 12
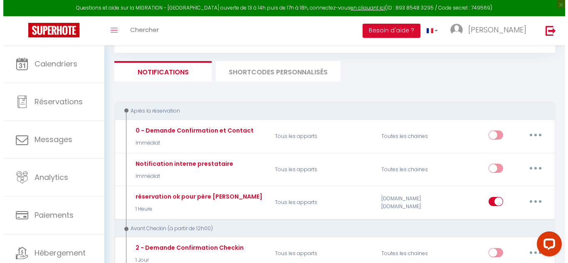
scroll to position [0, 0]
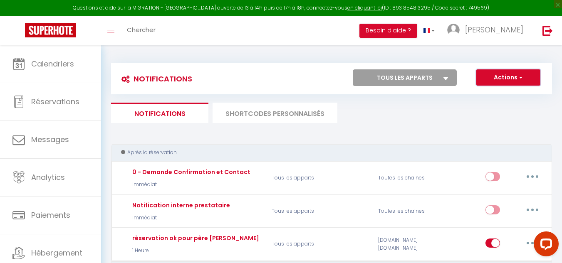
click at [505, 79] on button "Actions" at bounding box center [508, 77] width 64 height 17
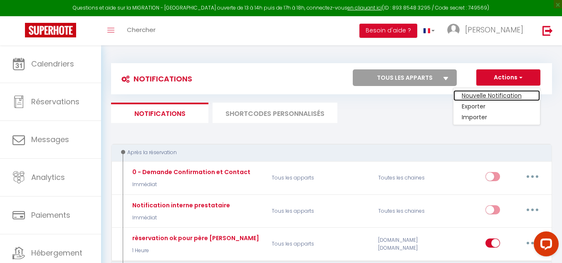
click at [496, 97] on link "Nouvelle Notification" at bounding box center [496, 95] width 87 height 11
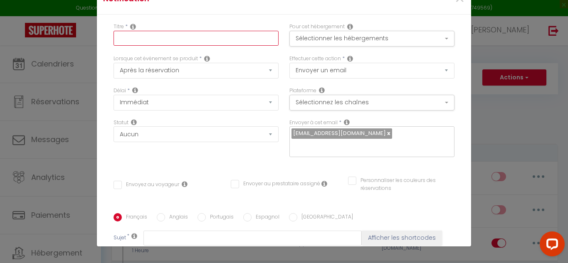
click at [131, 36] on input "text" at bounding box center [196, 38] width 165 height 15
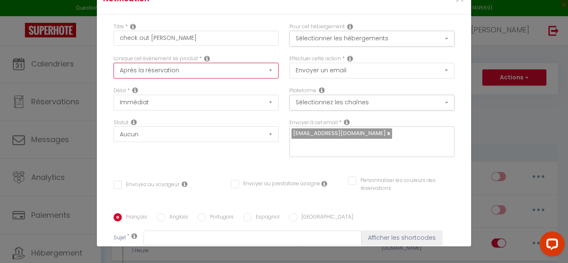
click at [145, 73] on select "Après la réservation Avant Checkin (à partir de 12h00) Après Checkin (à partir …" at bounding box center [196, 71] width 165 height 16
click at [114, 63] on select "Après la réservation Avant Checkin (à partir de 12h00) Après Checkin (à partir …" at bounding box center [196, 71] width 165 height 16
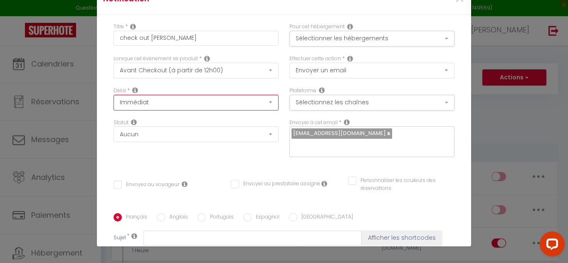
click at [145, 103] on select "Immédiat - 10 Minutes - 1 Heure - 2 Heures - 3 Heures - 4 Heures - 5 Heures - 6…" at bounding box center [196, 103] width 165 height 16
click at [114, 95] on select "Immédiat - 10 Minutes - 1 Heure - 2 Heures - 3 Heures - 4 Heures - 5 Heures - 6…" at bounding box center [196, 103] width 165 height 16
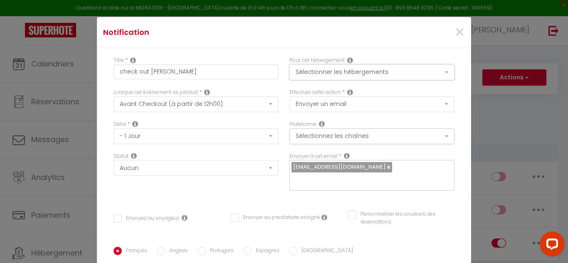
click at [333, 72] on button "Sélectionner les hébergements" at bounding box center [371, 72] width 165 height 16
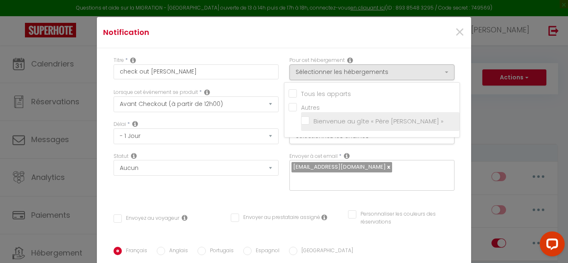
click at [305, 120] on input "Bienvenue au gîte « Père [PERSON_NAME] »" at bounding box center [380, 121] width 158 height 8
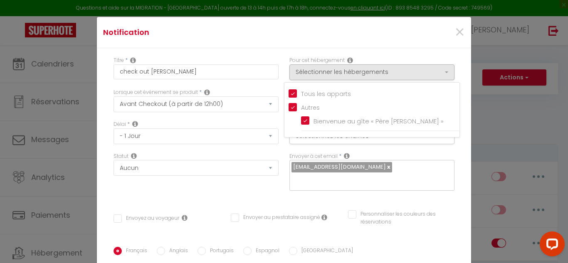
click at [453, 63] on div "Titre * check out [PERSON_NAME] Pour cet hébergement Sélectionner les hébergeme…" at bounding box center [284, 247] width 374 height 398
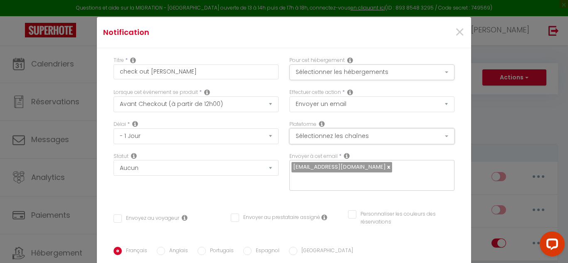
click at [319, 141] on button "Sélectionnez les chaînes" at bounding box center [371, 137] width 165 height 16
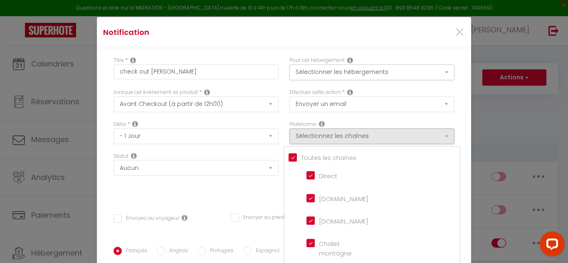
click at [289, 158] on input "Tous les apparts" at bounding box center [374, 157] width 171 height 8
drag, startPoint x: 304, startPoint y: 195, endPoint x: 303, endPoint y: 214, distance: 18.3
click at [307, 198] on input "[DOMAIN_NAME]" at bounding box center [330, 197] width 47 height 8
click at [303, 225] on li "[DOMAIN_NAME]" at bounding box center [376, 221] width 150 height 19
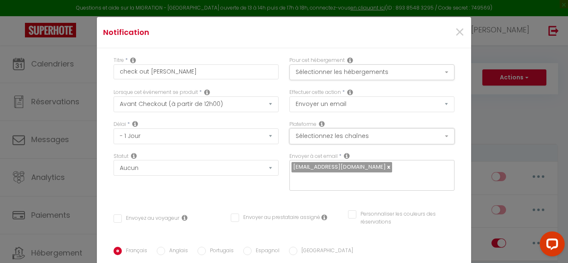
click at [399, 138] on button "Sélectionnez les chaînes" at bounding box center [371, 137] width 165 height 16
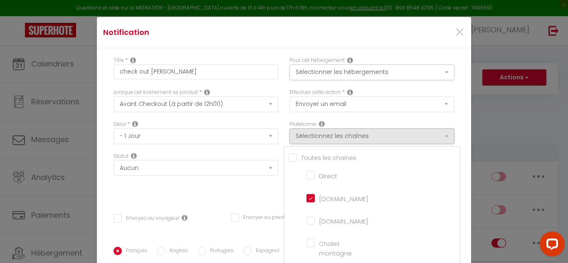
click at [307, 218] on input "[DOMAIN_NAME]" at bounding box center [330, 220] width 47 height 8
click at [457, 117] on div "Titre * check out [PERSON_NAME] Pour cet hébergement Sélectionner les hébergeme…" at bounding box center [284, 247] width 374 height 398
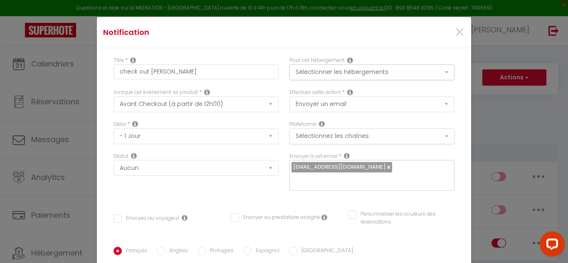
scroll to position [42, 0]
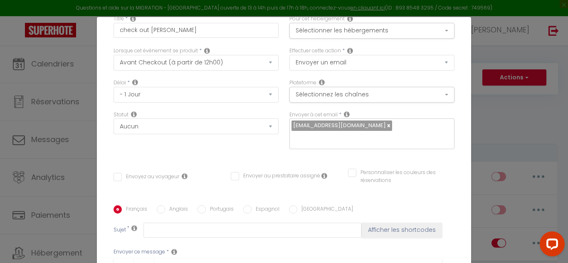
click at [116, 173] on input "Envoyez au voyageur" at bounding box center [147, 177] width 66 height 8
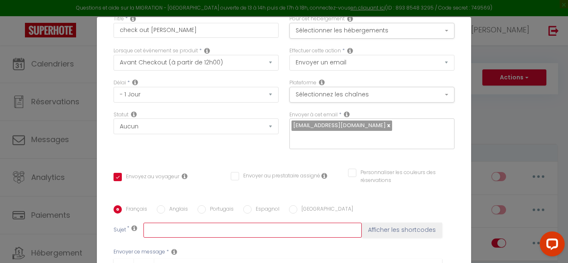
click at [151, 223] on input "text" at bounding box center [252, 230] width 218 height 15
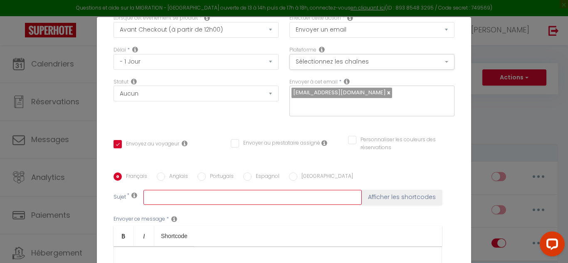
scroll to position [83, 0]
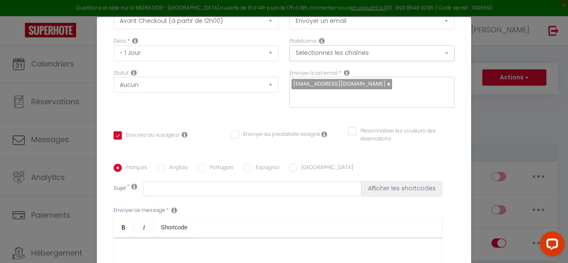
click at [159, 164] on input "Anglais" at bounding box center [161, 168] width 8 height 8
click at [118, 164] on input "Français" at bounding box center [118, 168] width 8 height 8
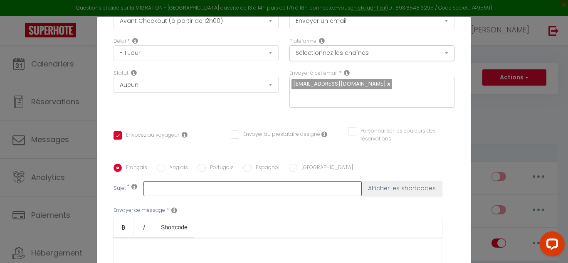
click at [148, 181] on input "text" at bounding box center [252, 188] width 218 height 15
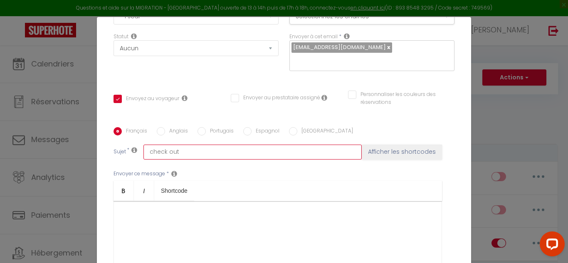
scroll to position [125, 0]
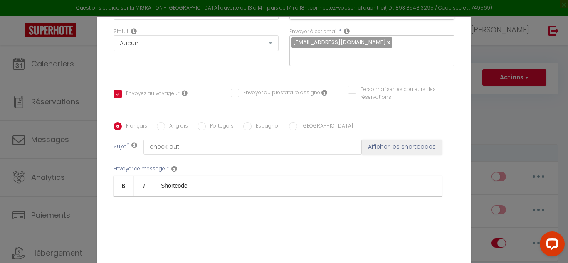
click at [130, 201] on div at bounding box center [278, 237] width 329 height 83
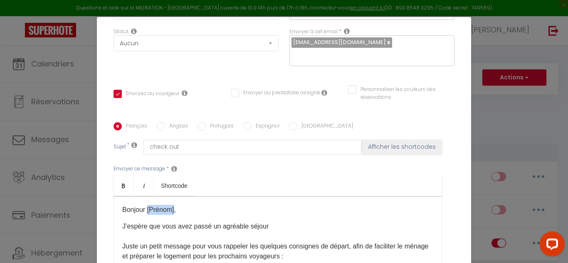
drag, startPoint x: 171, startPoint y: 200, endPoint x: 146, endPoint y: 199, distance: 25.8
click at [146, 205] on p "Bonjour [Prénom]," at bounding box center [277, 210] width 311 height 10
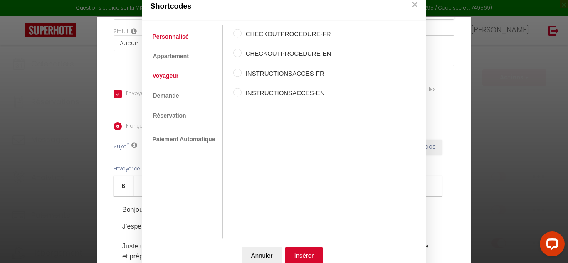
click at [165, 75] on link "Voyageur" at bounding box center [165, 76] width 35 height 15
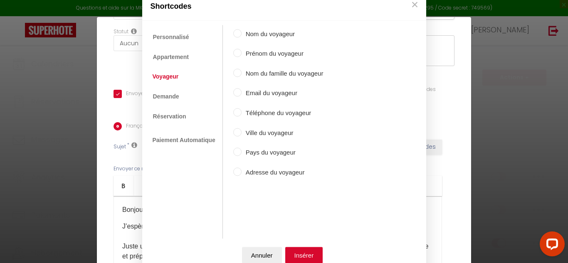
click at [244, 54] on label "Prénom du voyageur" at bounding box center [283, 54] width 82 height 10
click at [242, 54] on input "Prénom du voyageur" at bounding box center [237, 53] width 8 height 8
click at [302, 257] on button "Insérer" at bounding box center [304, 255] width 38 height 17
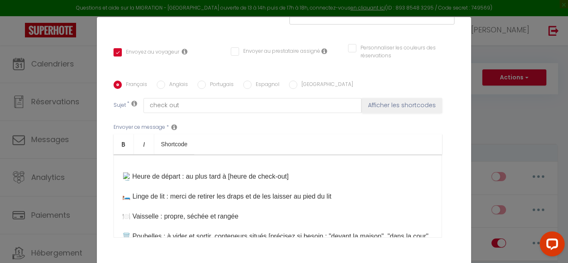
scroll to position [83, 0]
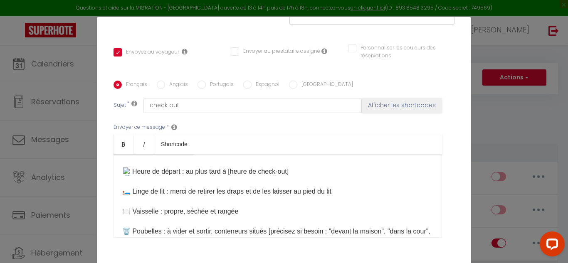
drag, startPoint x: 229, startPoint y: 161, endPoint x: 294, endPoint y: 163, distance: 65.0
click at [294, 163] on p "J’espère que vous avez passé un agréable séjour Juste un petit message pour vou…" at bounding box center [277, 222] width 311 height 250
drag, startPoint x: 187, startPoint y: 160, endPoint x: 294, endPoint y: 159, distance: 106.5
click at [294, 159] on p "J’espère que vous avez passé un agréable séjour Juste un petit message pour vou…" at bounding box center [277, 222] width 311 height 250
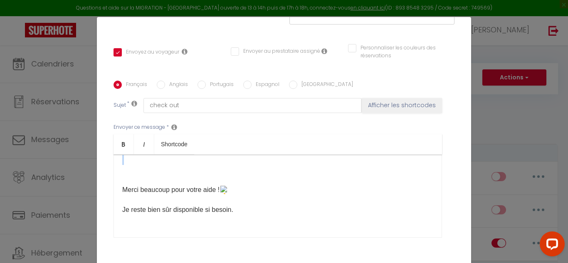
scroll to position [133, 0]
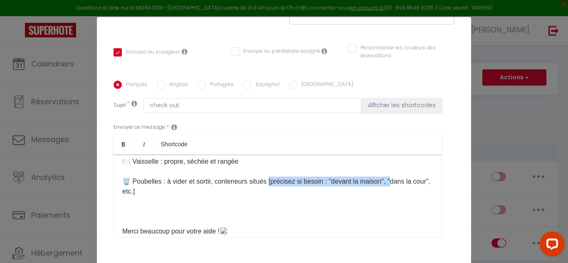
drag, startPoint x: 270, startPoint y: 220, endPoint x: 392, endPoint y: 171, distance: 131.9
click at [392, 171] on p "J’espère que vous avez passé un agréable séjour Juste un petit message pour vou…" at bounding box center [277, 172] width 311 height 250
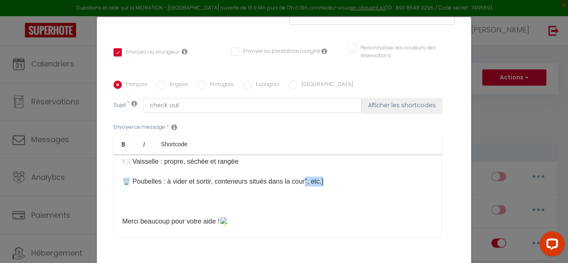
drag, startPoint x: 304, startPoint y: 167, endPoint x: 330, endPoint y: 168, distance: 25.8
click at [330, 168] on p "J’espère que vous avez passé un agréable séjour Juste un petit message pour vou…" at bounding box center [277, 167] width 311 height 240
click at [235, 210] on p "J’espère que vous avez passé un agréable séjour Juste un petit message pour vou…" at bounding box center [277, 167] width 311 height 240
click at [161, 199] on p "J’espère que vous avez passé un agréable séjour Juste un petit message pour vou…" at bounding box center [277, 167] width 311 height 240
click at [234, 210] on p "J’espère que vous avez passé un agréable séjour Juste un petit message pour vou…" at bounding box center [277, 157] width 311 height 220
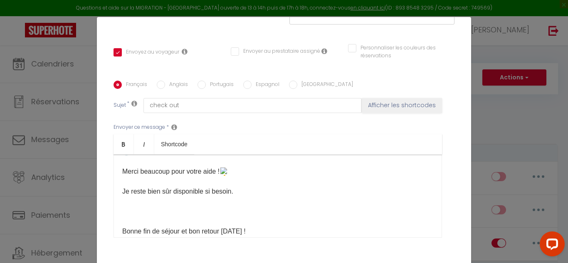
scroll to position [175, 0]
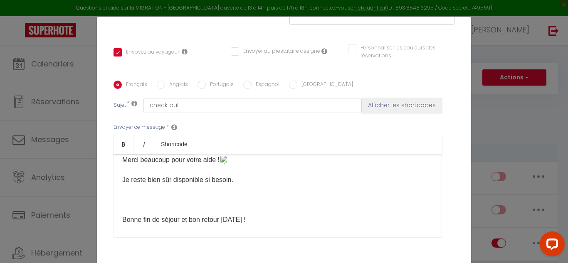
click at [118, 209] on div "Bonjour [GUEST:FIRST_NAME] ​ , J’espère que vous avez passé un agréable séjour …" at bounding box center [278, 196] width 329 height 83
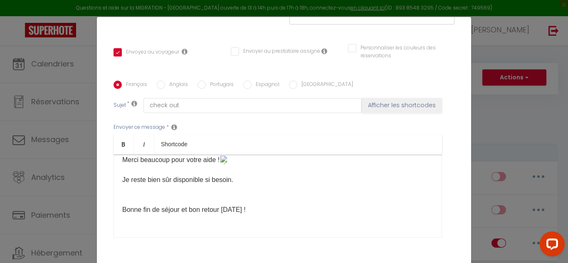
scroll to position [169, 0]
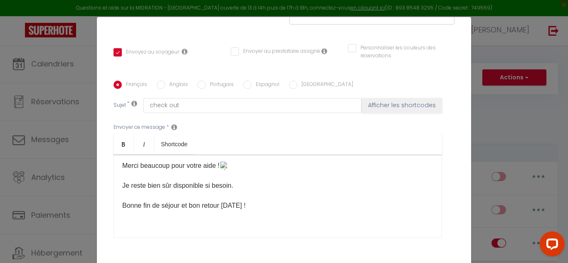
click at [251, 192] on p "J’espère que vous avez passé un agréable séjour Juste un petit message pour vou…" at bounding box center [277, 111] width 311 height 200
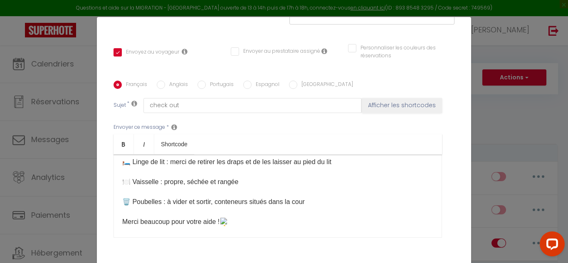
scroll to position [133, 0]
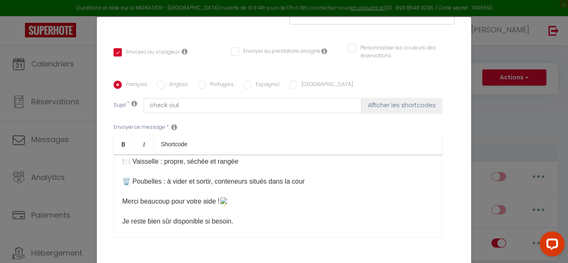
click at [320, 168] on p "J’espère que vous avez passé un agréable séjour Juste un petit message pour vou…" at bounding box center [277, 147] width 311 height 200
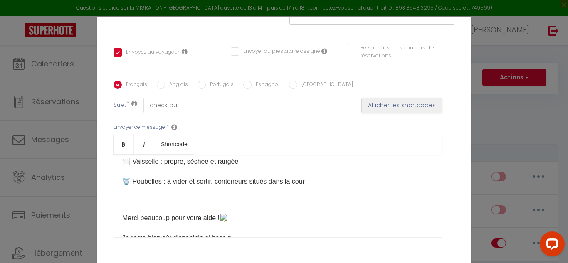
drag, startPoint x: 124, startPoint y: 187, endPoint x: 134, endPoint y: 191, distance: 10.4
click at [134, 193] on p "Merci beaucoup pour votre aide ! Je reste bien sûr disponible si besoin. [PERSO…" at bounding box center [277, 228] width 311 height 70
click at [131, 193] on p "Merci beaucoup pour votre aide ! Je reste bien sûr disponible si besoin. [PERSO…" at bounding box center [277, 228] width 311 height 70
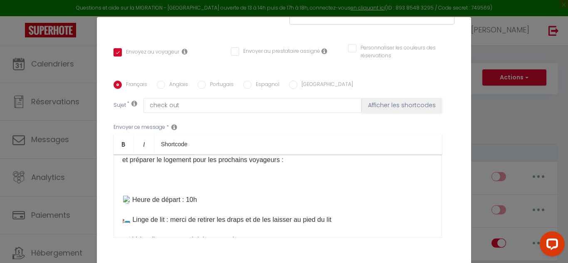
scroll to position [166, 0]
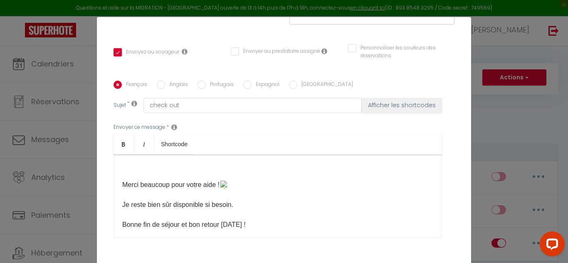
click at [222, 181] on img at bounding box center [224, 185] width 8 height 8
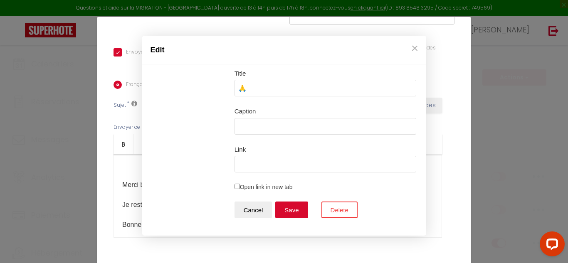
click at [250, 92] on input "🙏" at bounding box center [326, 88] width 182 height 17
click at [255, 92] on input "🙏" at bounding box center [326, 88] width 182 height 17
drag, startPoint x: 245, startPoint y: 92, endPoint x: 240, endPoint y: 92, distance: 5.8
click at [240, 92] on input "🙏" at bounding box center [326, 88] width 182 height 17
click at [416, 51] on button "×" at bounding box center [415, 48] width 12 height 17
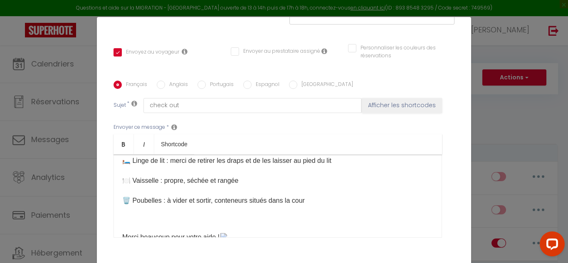
scroll to position [125, 0]
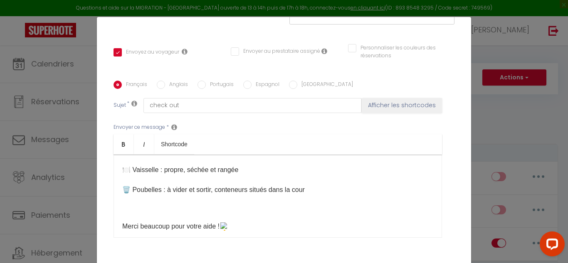
click at [124, 179] on p "J’espère que vous avez passé un agréable séjour Juste un petit message pour vou…" at bounding box center [277, 125] width 311 height 140
click at [122, 179] on p "J’espère que vous avez passé un agréable séjour Juste un petit message pour vou…" at bounding box center [277, 125] width 311 height 140
drag, startPoint x: 123, startPoint y: 179, endPoint x: 126, endPoint y: 192, distance: 13.2
click at [126, 202] on p "Merci beaucoup pour votre aide ! Je reste bien sûr disponible si besoin. [PERSO…" at bounding box center [277, 237] width 311 height 70
drag, startPoint x: 129, startPoint y: 193, endPoint x: 136, endPoint y: 200, distance: 10.0
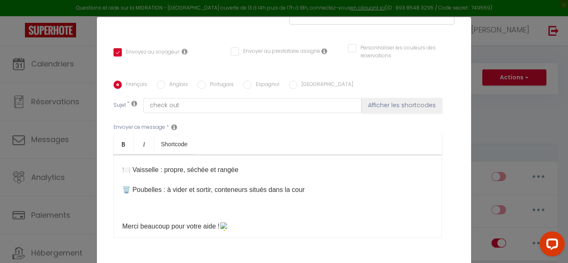
click at [135, 202] on p "Merci beaucoup pour votre aide ! Je reste bien sûr disponible si besoin. [PERSO…" at bounding box center [277, 237] width 311 height 70
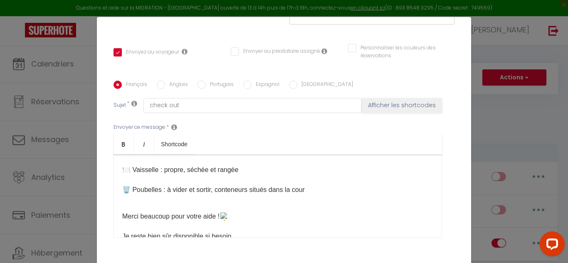
click at [480, 52] on div "Notification × Titre * check out [PERSON_NAME] Pour cet hébergement Sélectionne…" at bounding box center [284, 131] width 568 height 263
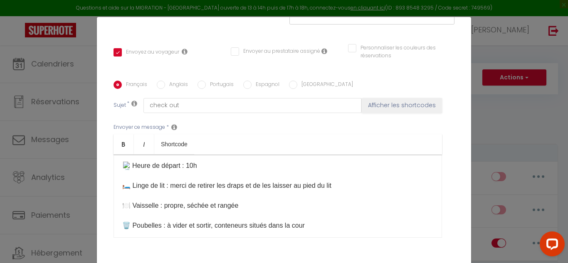
scroll to position [42, 0]
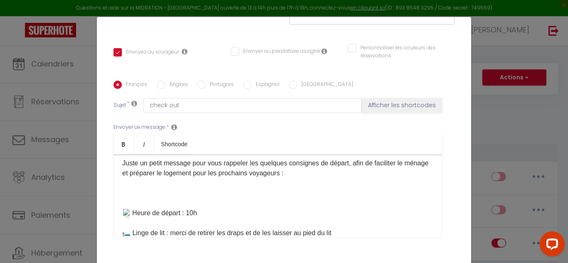
click at [208, 201] on p "J’espère que vous avez passé un agréable séjour Juste un petit message pour vou…" at bounding box center [277, 209] width 311 height 140
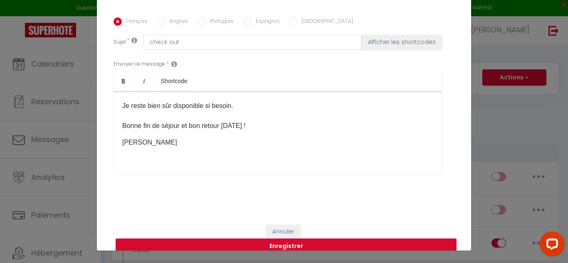
scroll to position [34, 0]
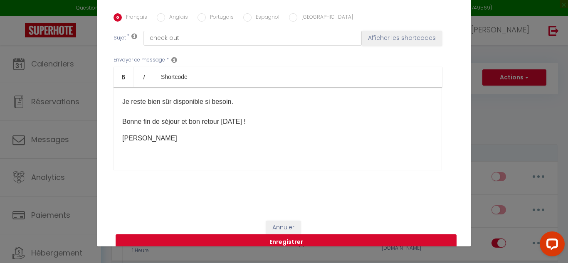
click at [288, 235] on button "Enregistrer" at bounding box center [286, 243] width 341 height 16
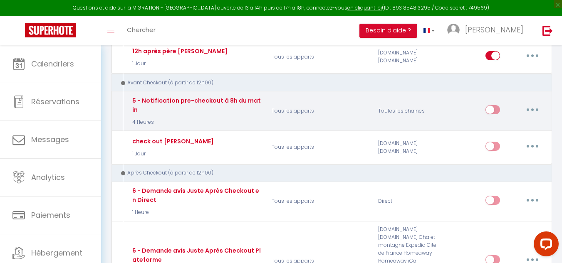
scroll to position [374, 0]
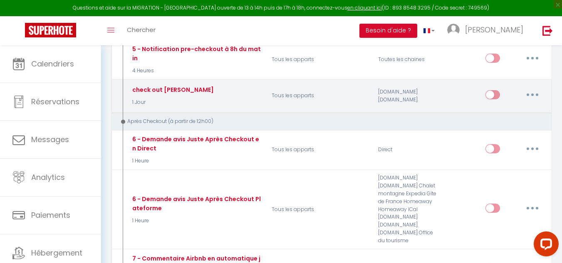
click at [496, 95] on input "checkbox" at bounding box center [492, 96] width 15 height 12
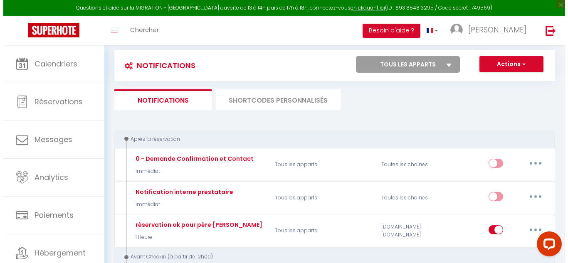
scroll to position [0, 0]
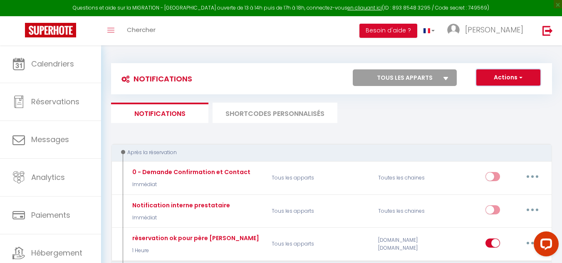
click at [509, 79] on button "Actions" at bounding box center [508, 77] width 64 height 17
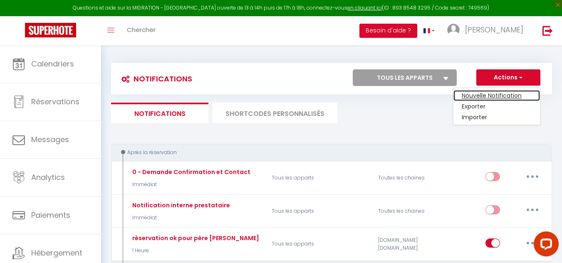
click at [481, 98] on link "Nouvelle Notification" at bounding box center [496, 95] width 87 height 11
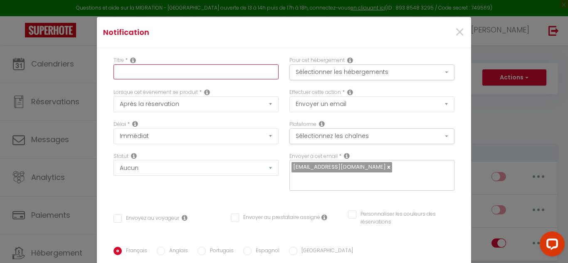
click at [141, 73] on input "text" at bounding box center [196, 71] width 165 height 15
click at [455, 35] on span "×" at bounding box center [460, 32] width 10 height 25
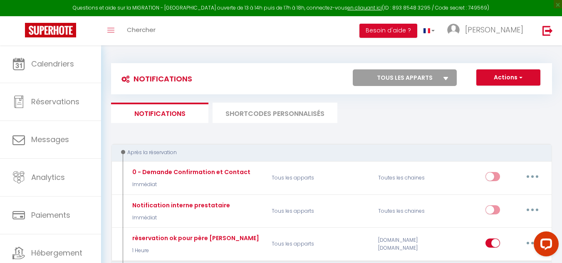
click at [287, 116] on li "SHORTCODES PERSONNALISÉS" at bounding box center [275, 113] width 125 height 20
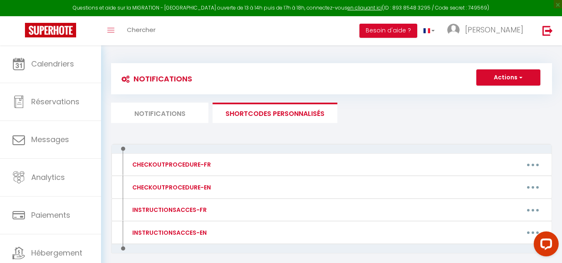
click at [283, 55] on div "Notifications Actions Nouvelle Notification Exporter Importer Tous les apparts …" at bounding box center [331, 171] width 461 height 253
click at [177, 114] on li "Notifications" at bounding box center [159, 113] width 97 height 20
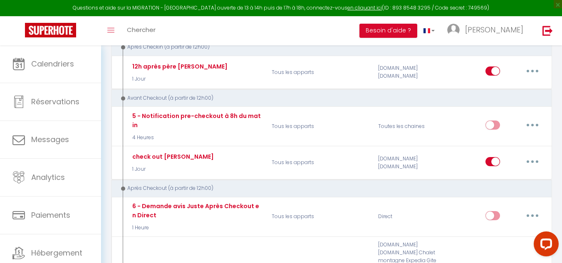
scroll to position [323, 0]
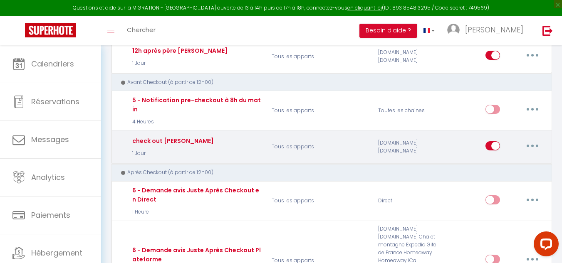
click at [533, 148] on button "button" at bounding box center [532, 145] width 23 height 13
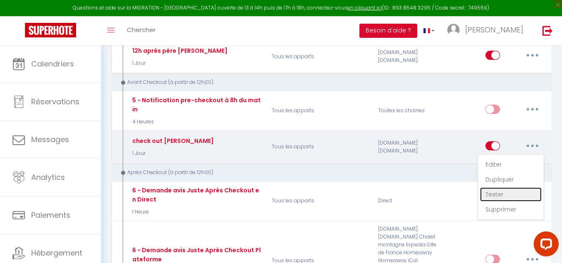
click at [505, 193] on link "Tester" at bounding box center [511, 195] width 62 height 14
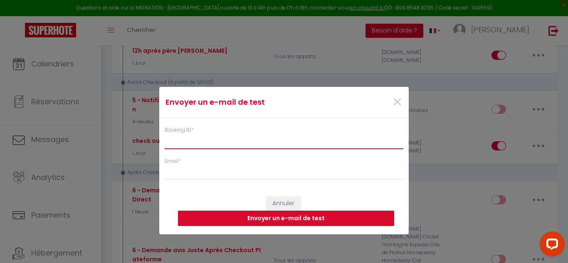
click at [310, 138] on input "Booking ID *" at bounding box center [284, 141] width 239 height 15
click at [298, 142] on input "Booking ID *" at bounding box center [284, 141] width 239 height 15
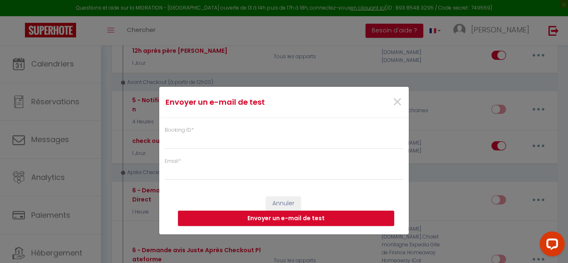
click at [294, 129] on div "Booking ID *" at bounding box center [284, 137] width 239 height 23
click at [193, 130] on span "*" at bounding box center [192, 129] width 2 height 7
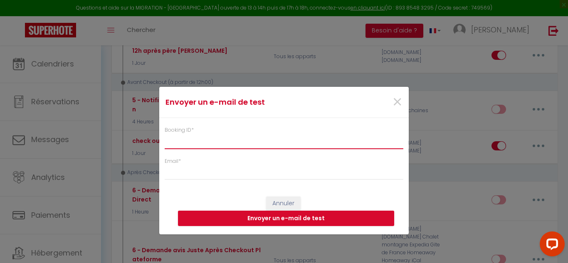
click at [193, 134] on input "Booking ID *" at bounding box center [284, 141] width 239 height 15
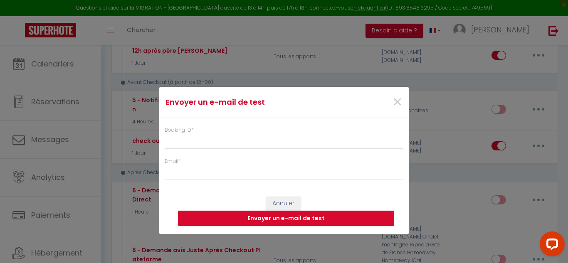
click at [193, 130] on span "*" at bounding box center [192, 129] width 2 height 7
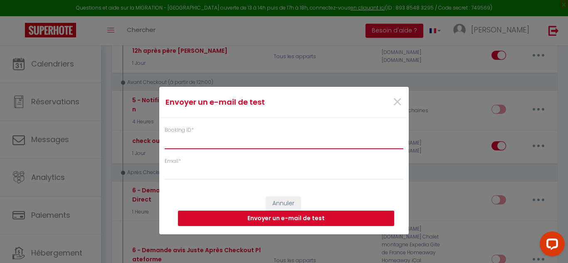
click at [193, 134] on input "Booking ID *" at bounding box center [284, 141] width 239 height 15
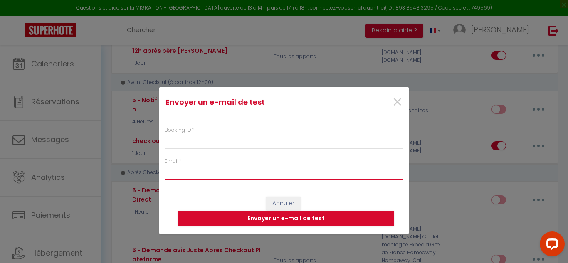
click at [190, 168] on input "Email *" at bounding box center [284, 172] width 239 height 15
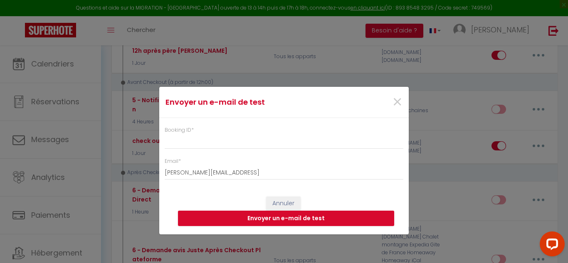
click at [192, 130] on span "*" at bounding box center [192, 129] width 2 height 7
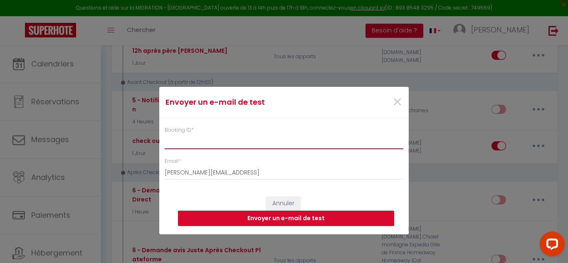
click at [192, 134] on input "Booking ID *" at bounding box center [284, 141] width 239 height 15
click at [191, 142] on input "Booking ID *" at bounding box center [284, 141] width 239 height 15
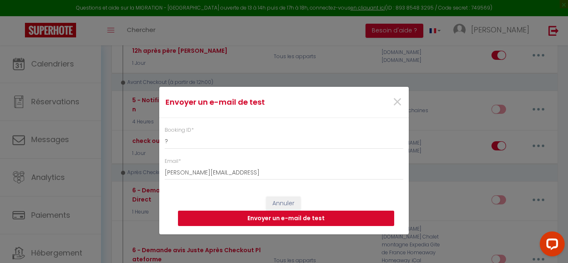
click at [278, 220] on button "Envoyer un e-mail de test" at bounding box center [286, 219] width 216 height 16
click at [398, 104] on span "×" at bounding box center [397, 102] width 10 height 25
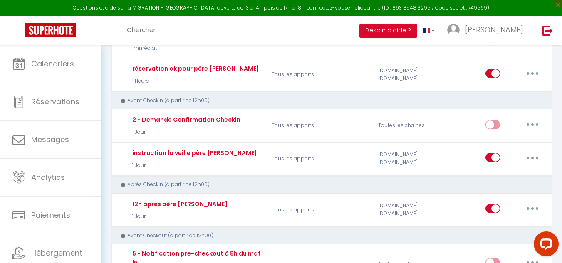
scroll to position [199, 0]
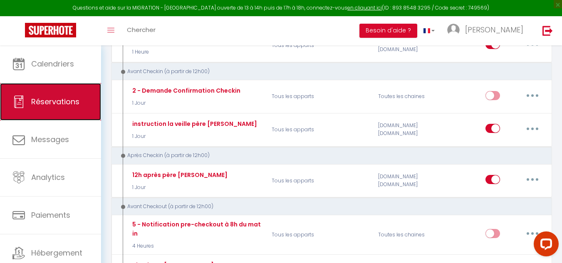
click at [72, 101] on span "Réservations" at bounding box center [55, 101] width 48 height 10
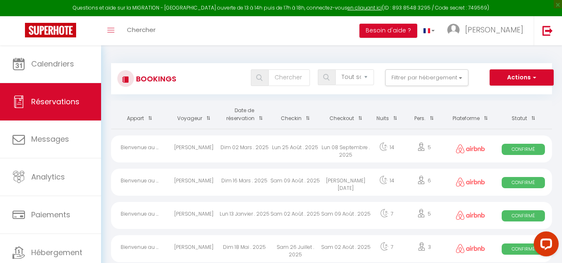
click at [299, 118] on th "Checkin" at bounding box center [295, 115] width 51 height 28
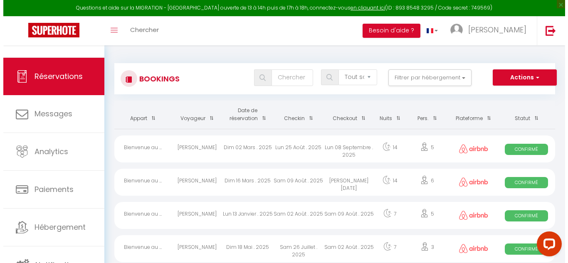
scroll to position [29, 0]
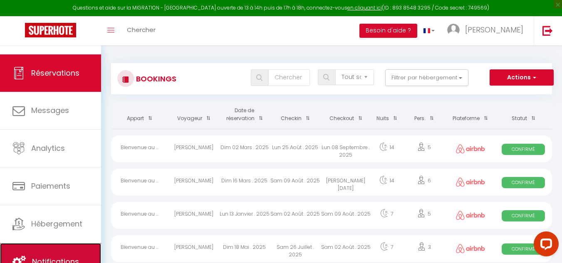
click at [62, 256] on link "Notifications" at bounding box center [50, 261] width 101 height 37
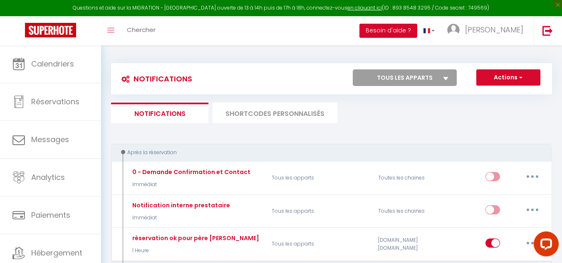
click at [417, 30] on button "Besoin d'aide ?" at bounding box center [388, 31] width 58 height 14
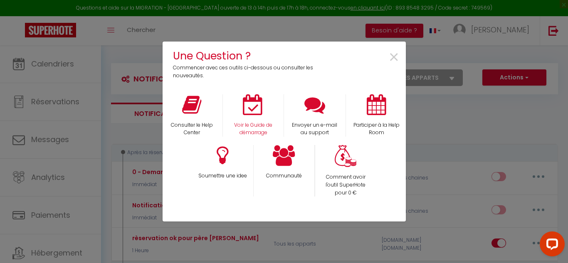
click at [249, 121] on div "Voir le Guide de démarrage" at bounding box center [254, 115] width 62 height 43
click at [251, 129] on p "Voir le Guide de démarrage" at bounding box center [253, 129] width 50 height 16
